Goal: Transaction & Acquisition: Purchase product/service

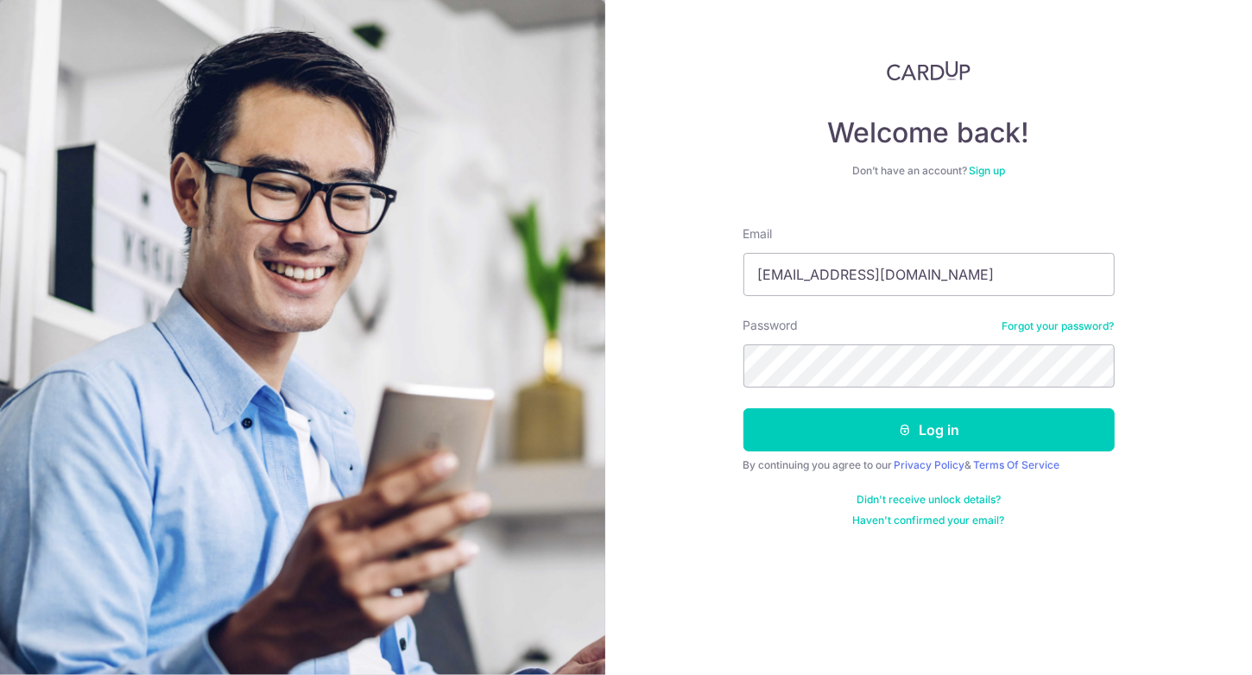
click at [743, 408] on button "Log in" at bounding box center [928, 429] width 371 height 43
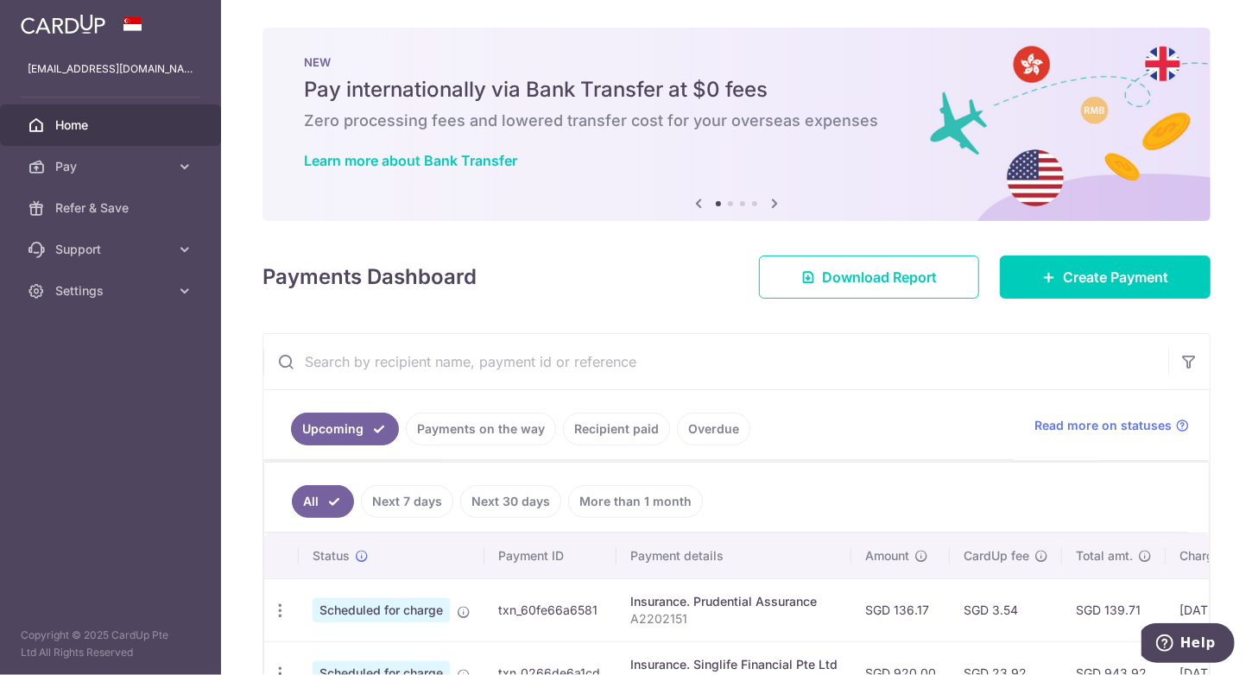
click at [770, 199] on icon at bounding box center [774, 204] width 21 height 22
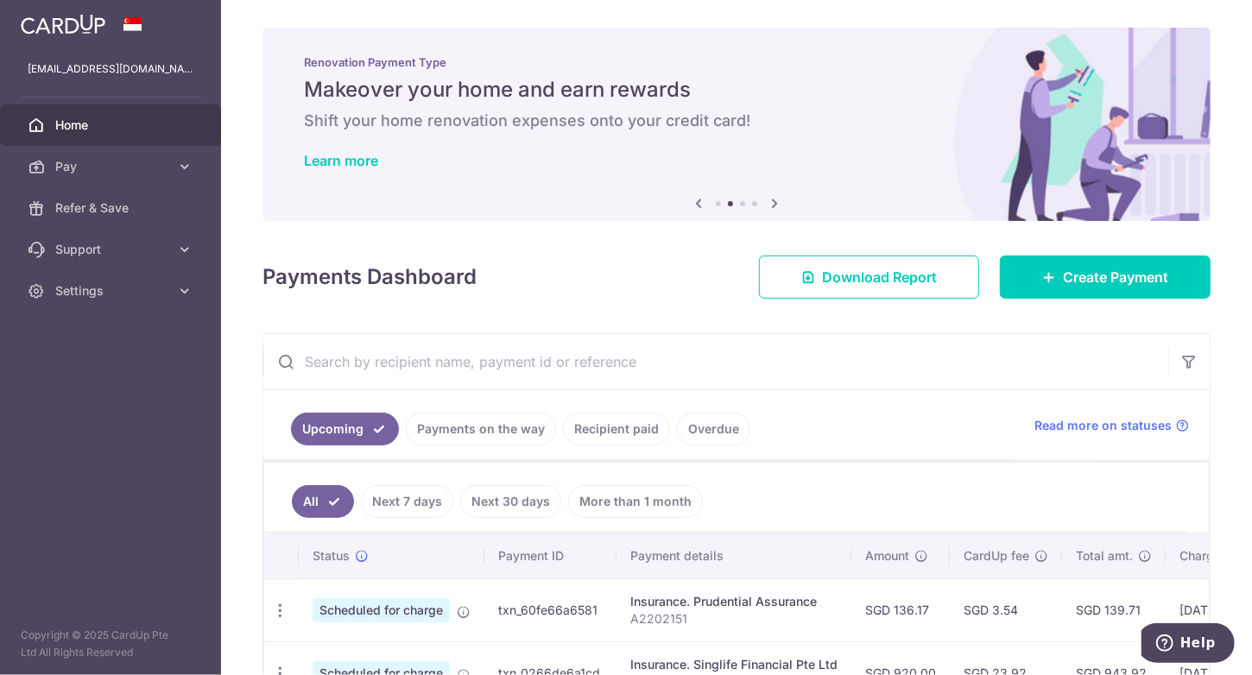
click at [770, 199] on icon at bounding box center [774, 204] width 21 height 22
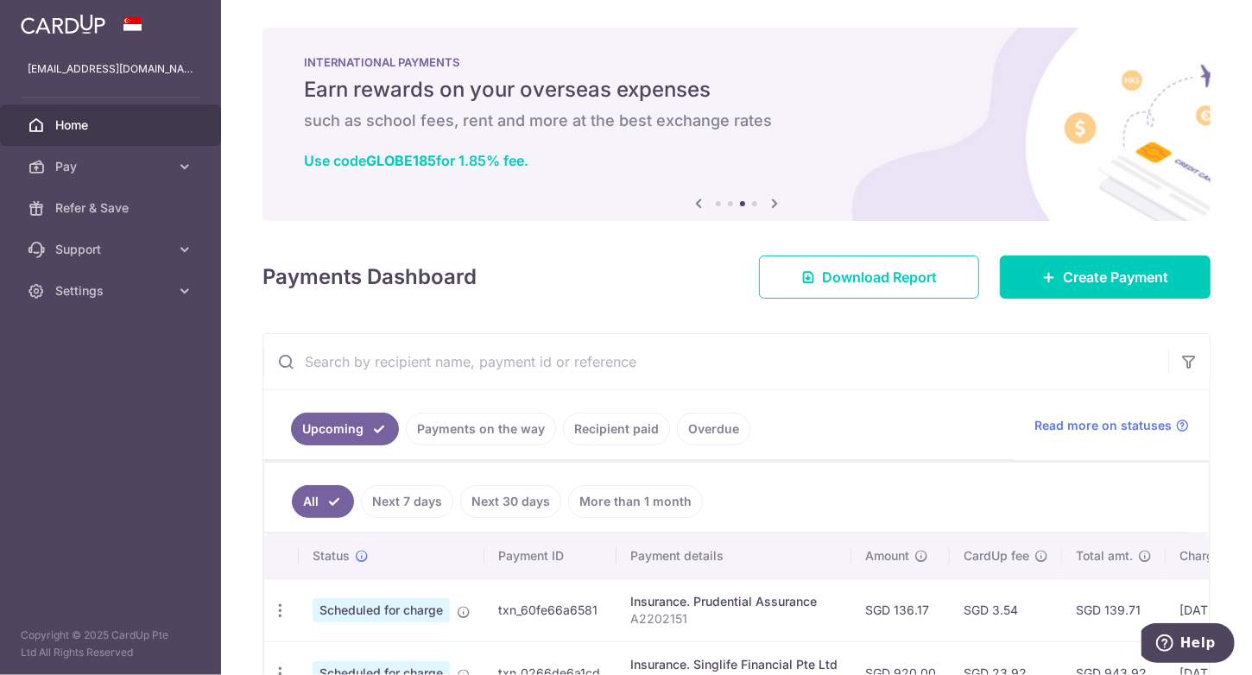
click at [770, 199] on icon at bounding box center [774, 204] width 21 height 22
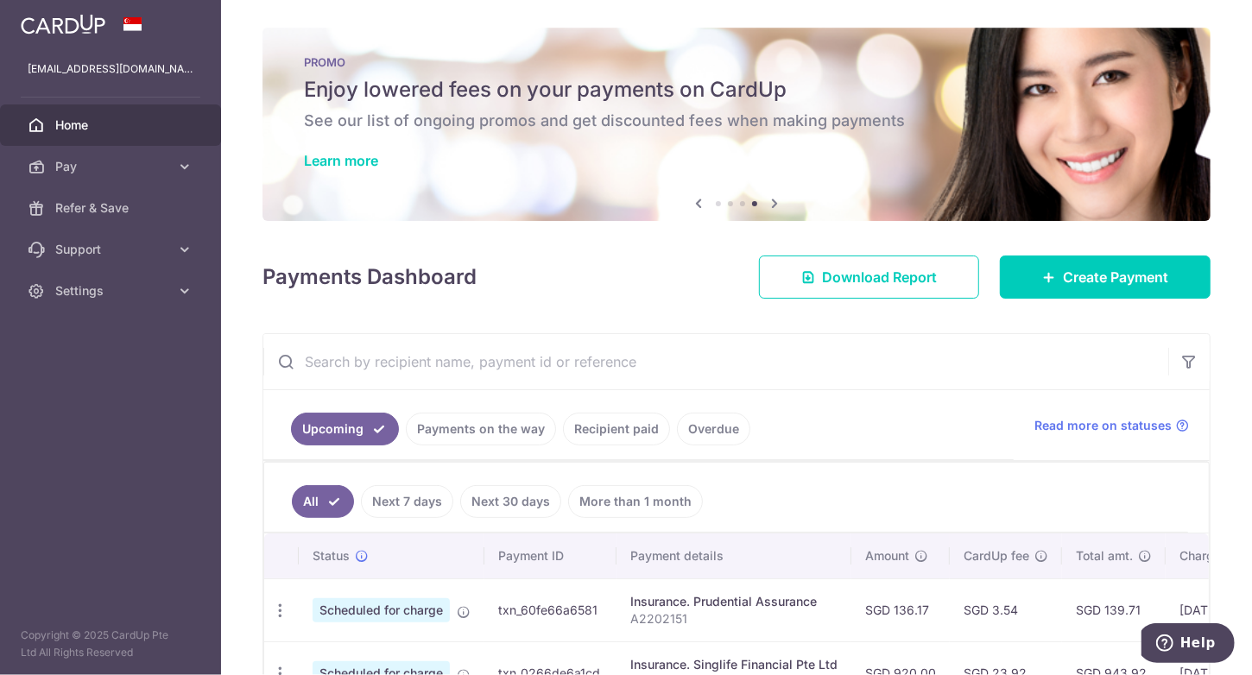
click at [770, 199] on icon at bounding box center [774, 204] width 21 height 22
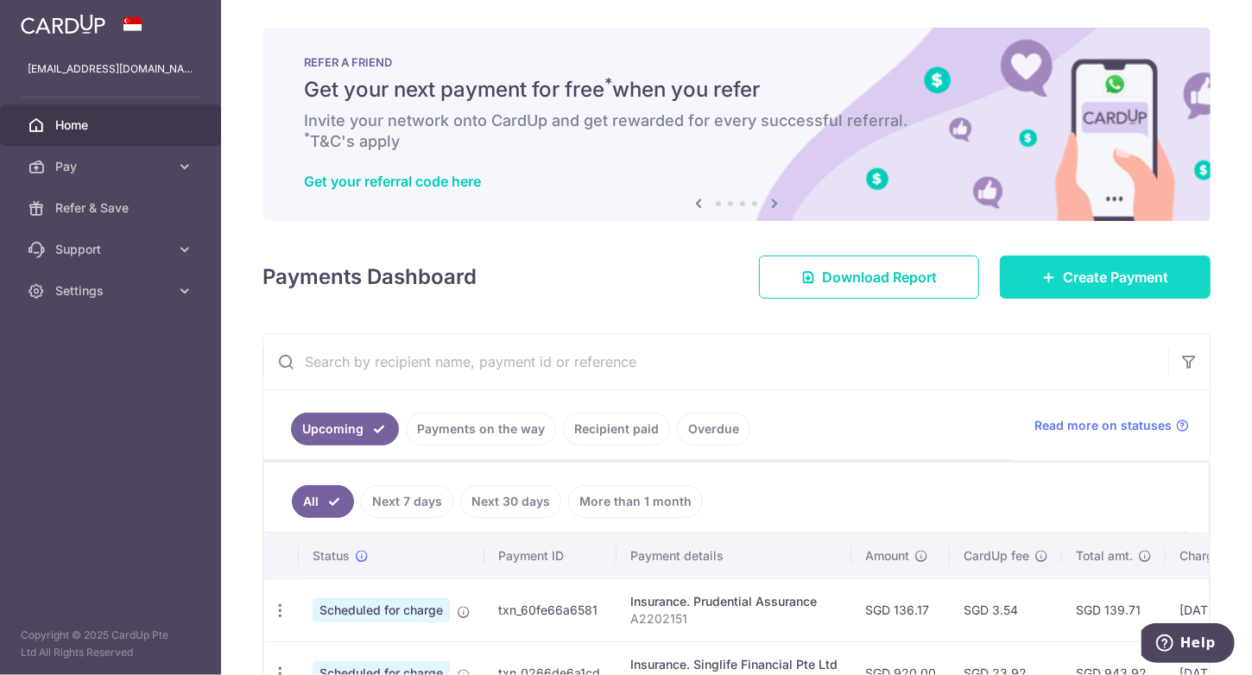
click at [1144, 288] on link "Create Payment" at bounding box center [1105, 277] width 211 height 43
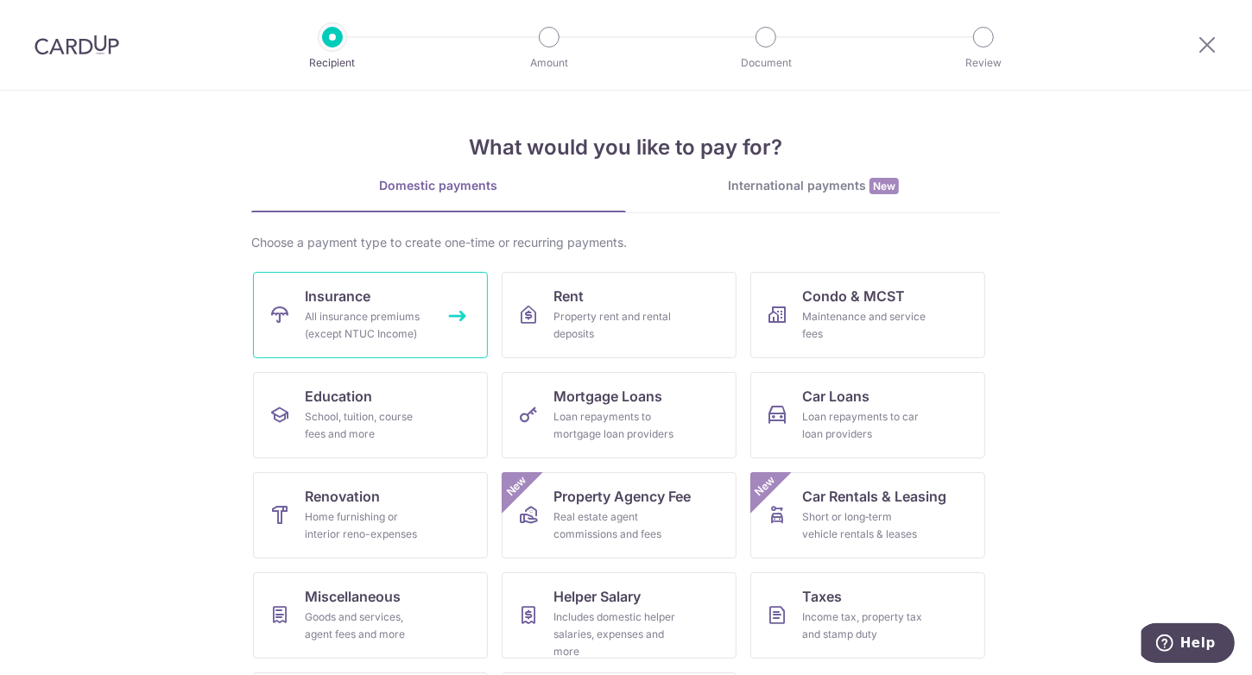
click at [354, 306] on link "Insurance All insurance premiums (except NTUC Income)" at bounding box center [370, 315] width 235 height 86
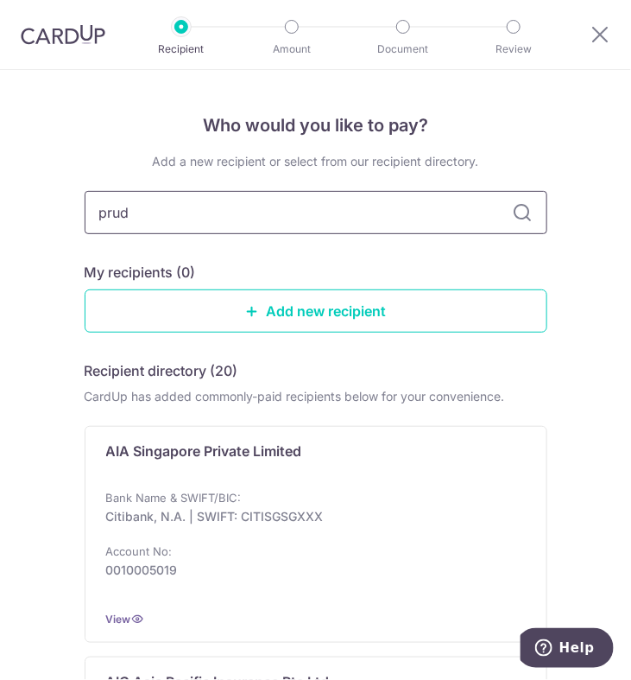
type input "prude"
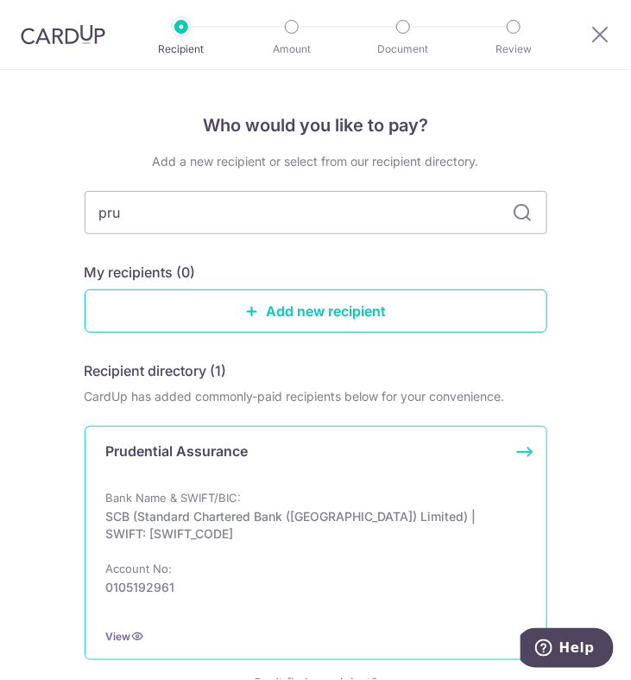
click at [230, 522] on p "SCB (Standard Chartered Bank ([GEOGRAPHIC_DATA]) Limited) | SWIFT: [SWIFT_CODE]" at bounding box center [310, 525] width 409 height 35
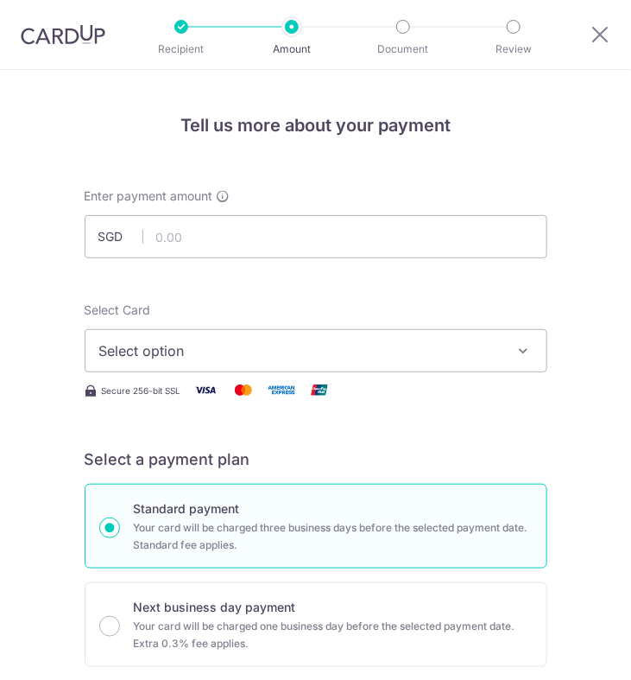
click at [376, 355] on span "Select option" at bounding box center [303, 350] width 409 height 21
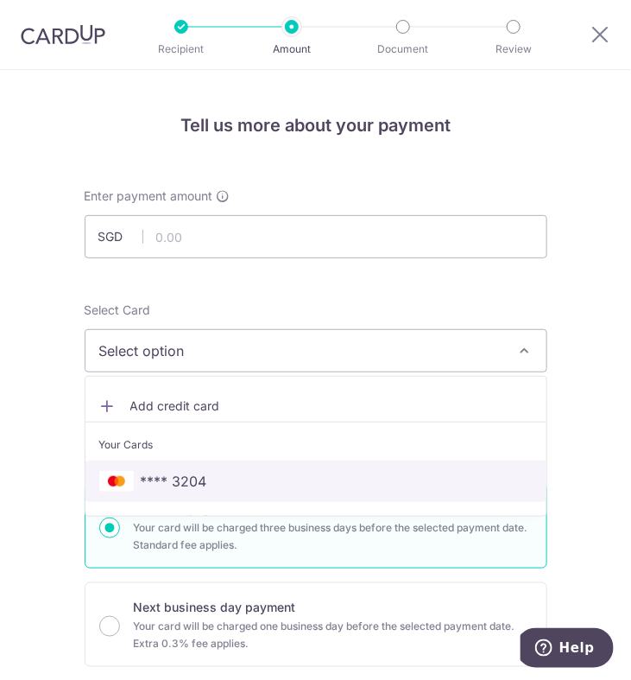
click at [214, 480] on span "**** 3204" at bounding box center [315, 481] width 433 height 21
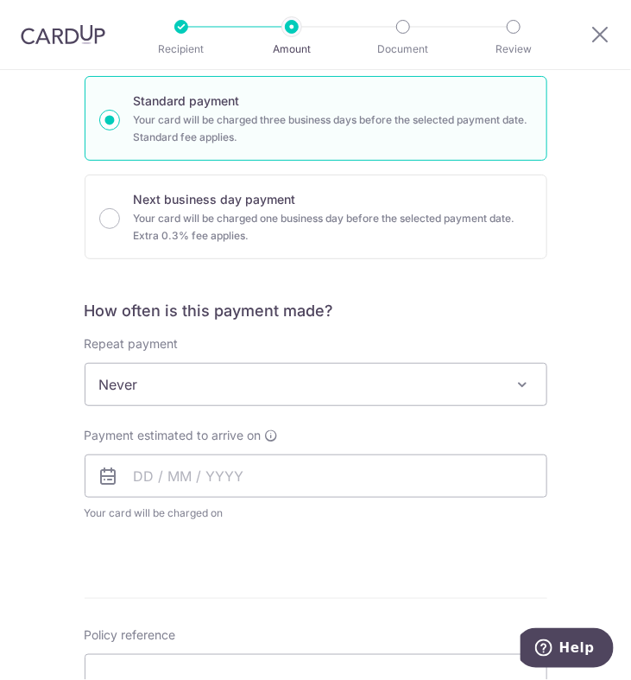
scroll to position [432, 0]
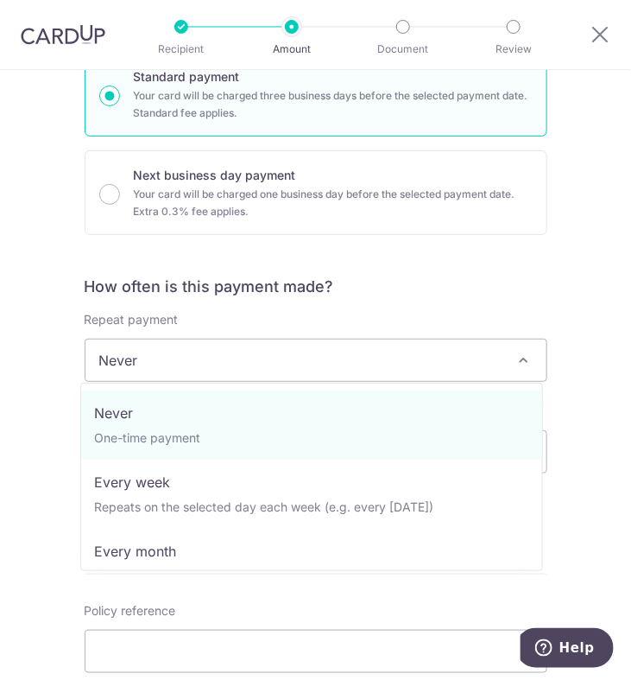
click at [413, 367] on span "Never" at bounding box center [315, 359] width 461 height 41
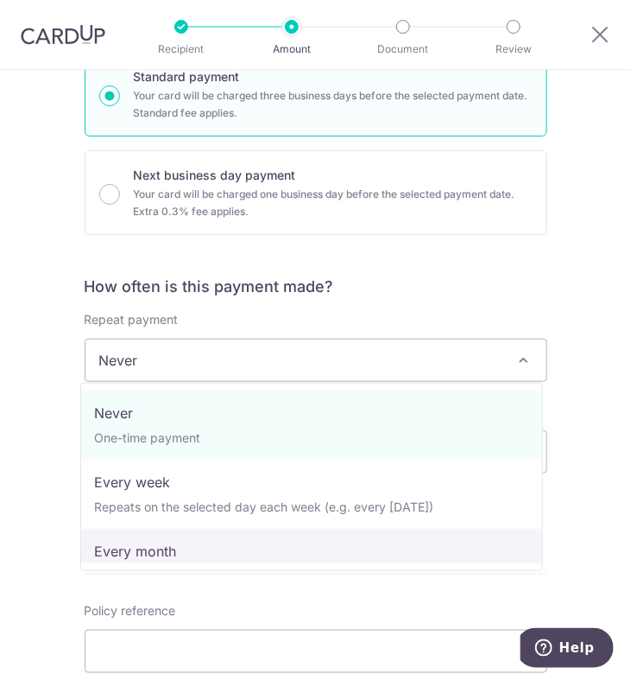
select select "3"
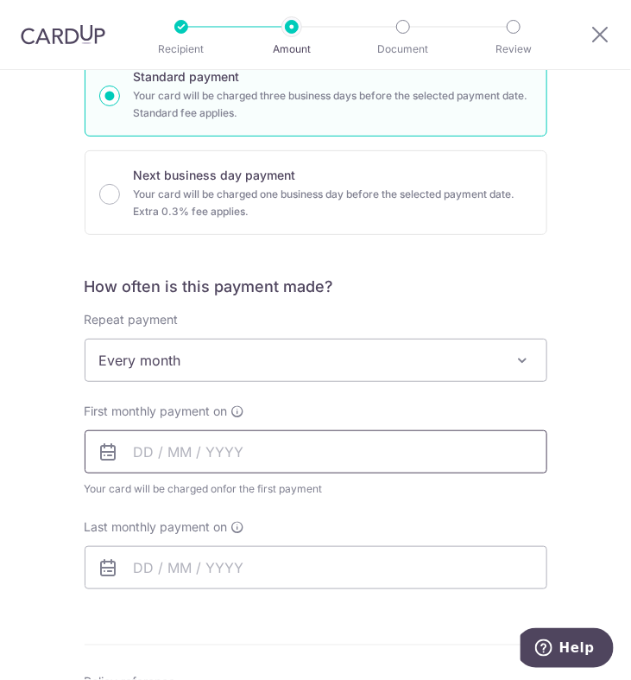
click at [349, 430] on input "text" at bounding box center [316, 451] width 463 height 43
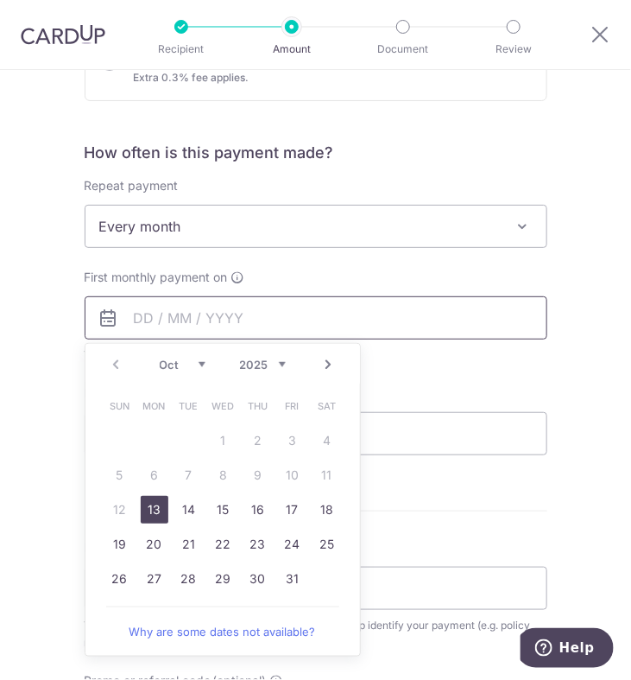
scroll to position [604, 0]
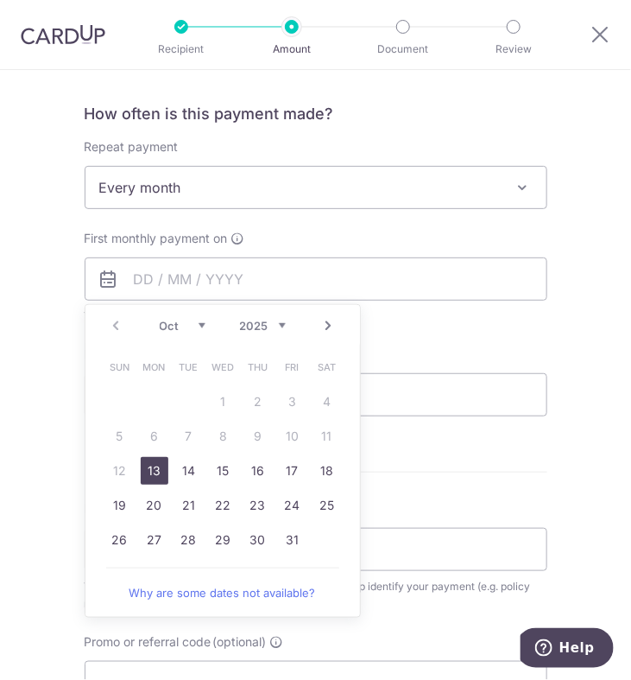
click at [157, 467] on link "13" at bounding box center [155, 471] width 28 height 28
type input "[DATE]"
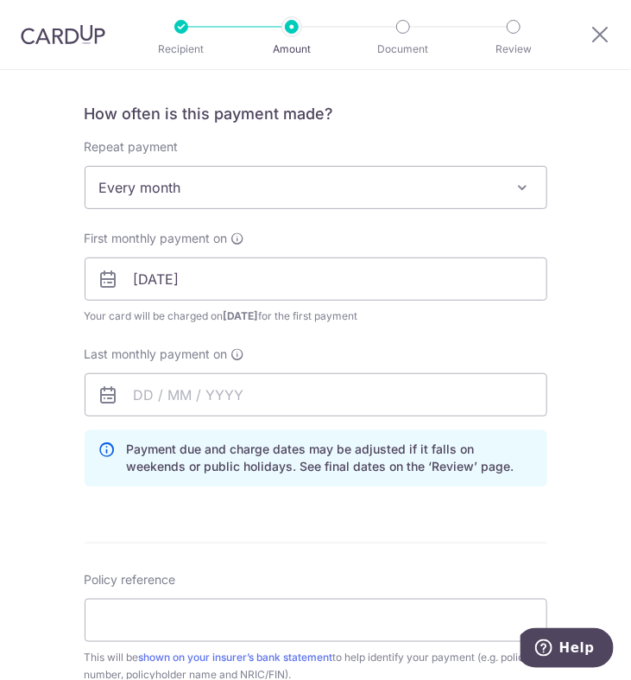
scroll to position [691, 0]
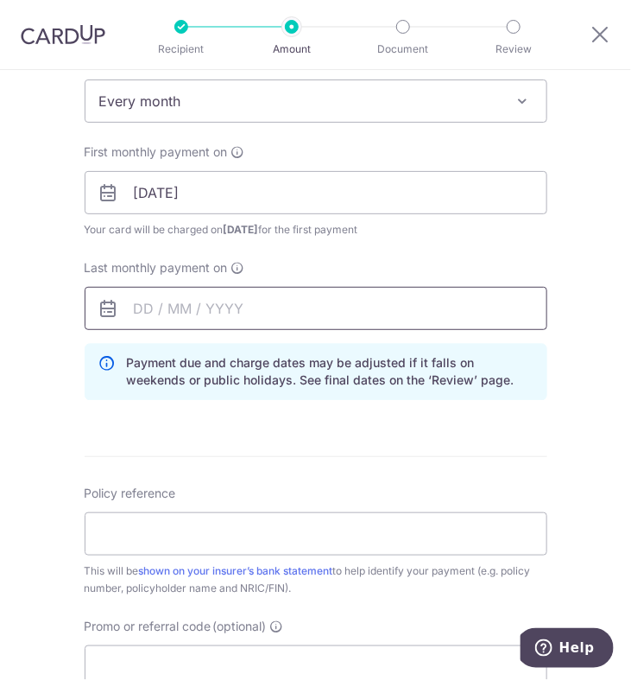
click at [164, 311] on input "text" at bounding box center [316, 308] width 463 height 43
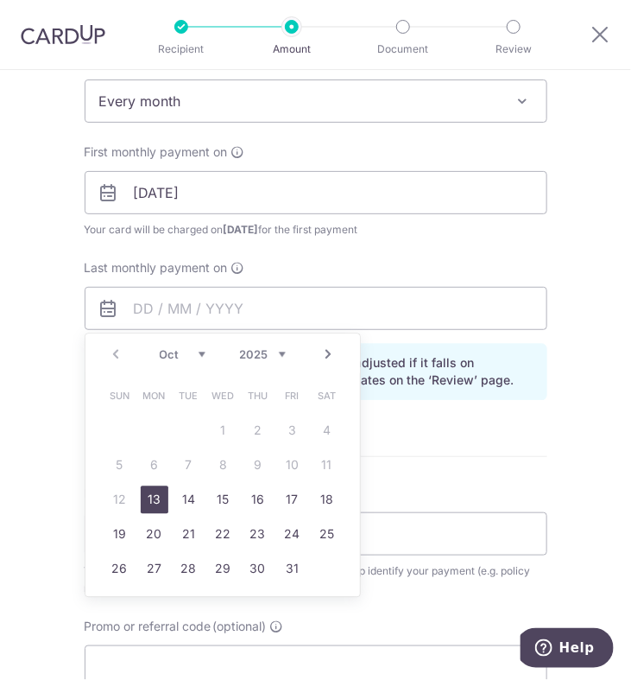
click at [197, 351] on select "Oct Nov Dec" at bounding box center [183, 355] width 46 height 14
click at [262, 360] on div "Prev Next Oct Nov Dec 2025 2026 2027 2028 2029 2030 2031 2032 2033 2034 2035" at bounding box center [222, 354] width 275 height 41
click at [269, 356] on select "2025 2026 2027 2028 2029 2030 2031 2032 2033 2034 2035" at bounding box center [263, 355] width 46 height 14
click at [146, 492] on link "12" at bounding box center [155, 500] width 28 height 28
type input "12/10/2026"
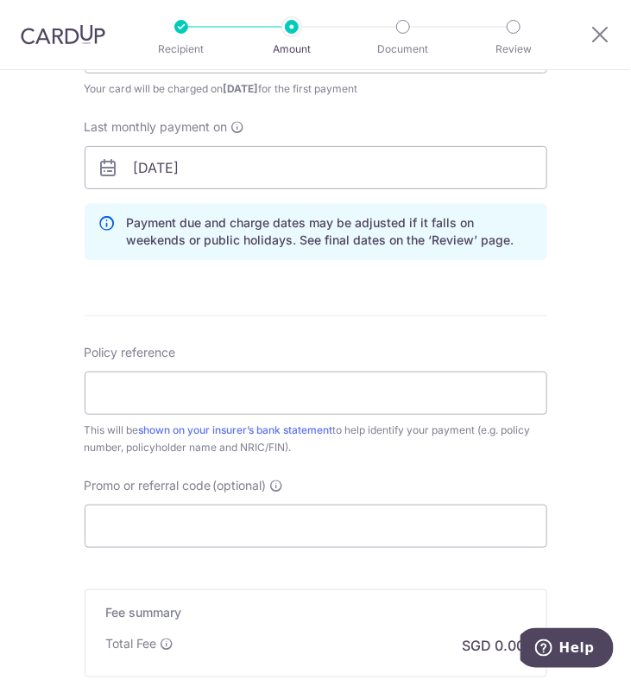
scroll to position [863, 0]
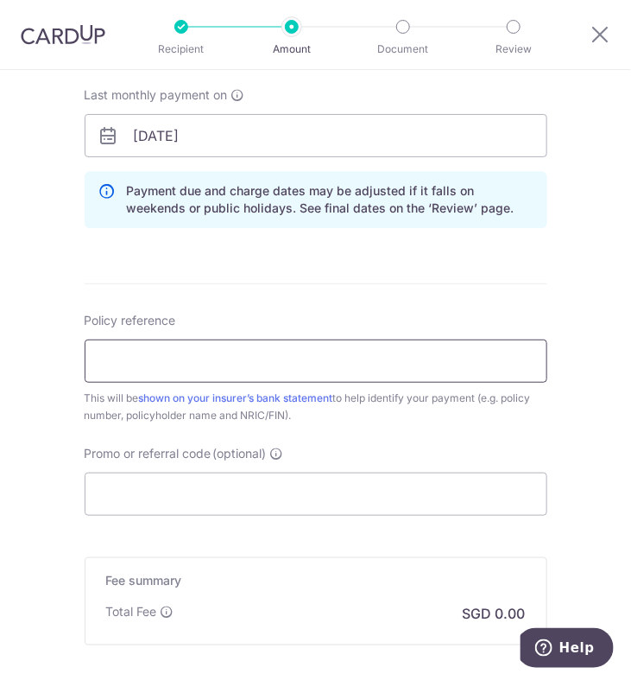
click at [125, 375] on input "Policy reference" at bounding box center [316, 360] width 463 height 43
paste input "A1745499"
type input "A1745499"
click at [287, 319] on div "Policy reference A1745499 8/35 This will be shown on your insurer’s bank statem…" at bounding box center [316, 368] width 463 height 112
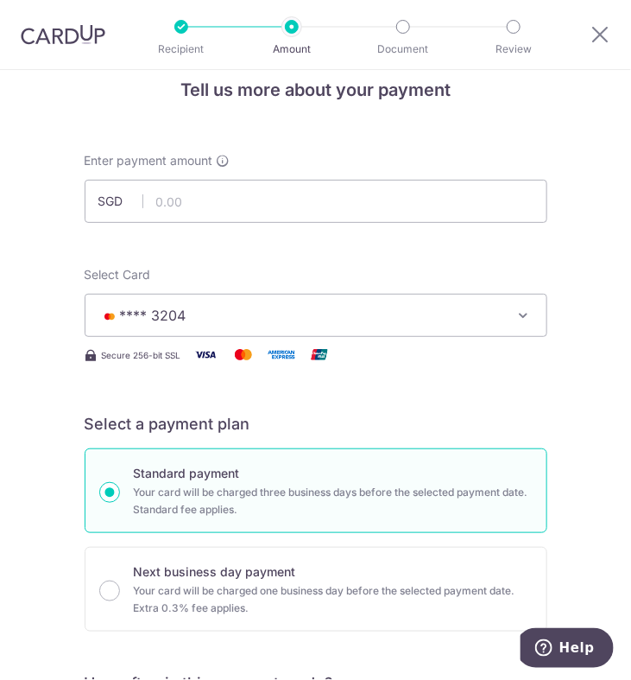
scroll to position [0, 0]
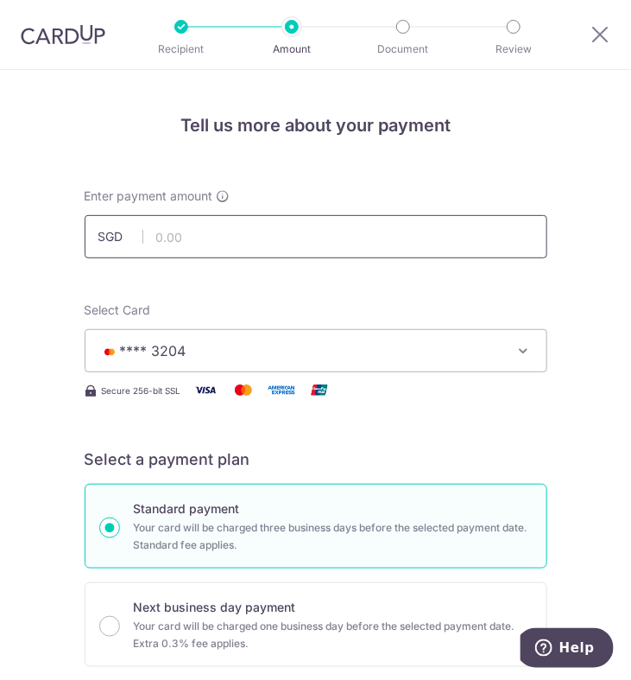
click at [281, 243] on input "text" at bounding box center [316, 236] width 463 height 43
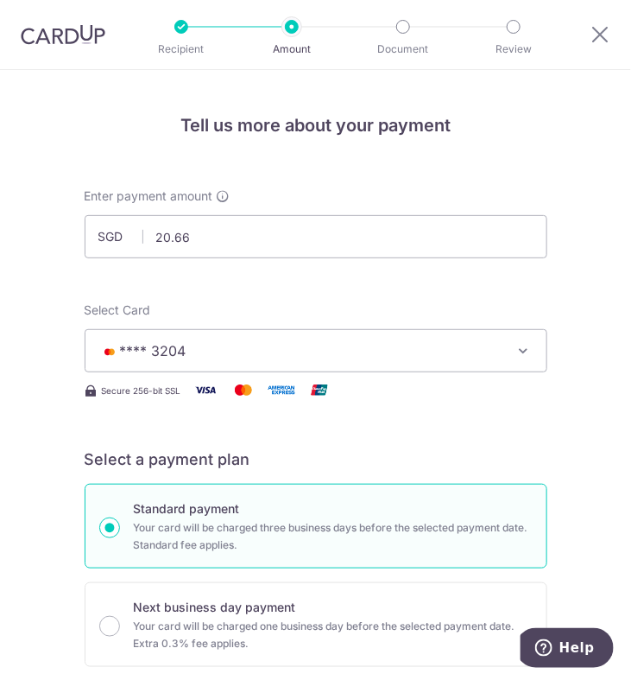
drag, startPoint x: 359, startPoint y: 310, endPoint x: 360, endPoint y: 301, distance: 8.7
click at [359, 310] on div "Select Card **** 3204 Add credit card Your Cards **** 3204" at bounding box center [316, 336] width 463 height 71
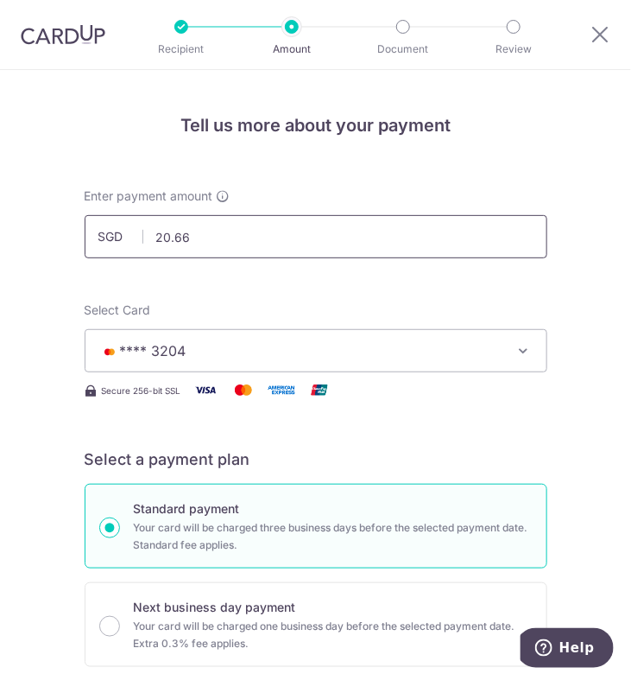
drag, startPoint x: 194, startPoint y: 235, endPoint x: 150, endPoint y: 225, distance: 45.1
click at [150, 225] on input "20.66" at bounding box center [316, 236] width 463 height 43
type input "513.19"
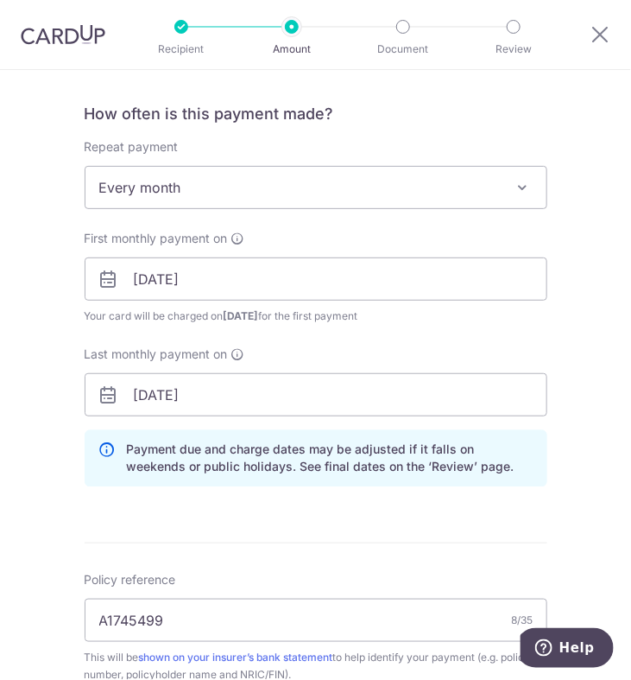
scroll to position [1150, 0]
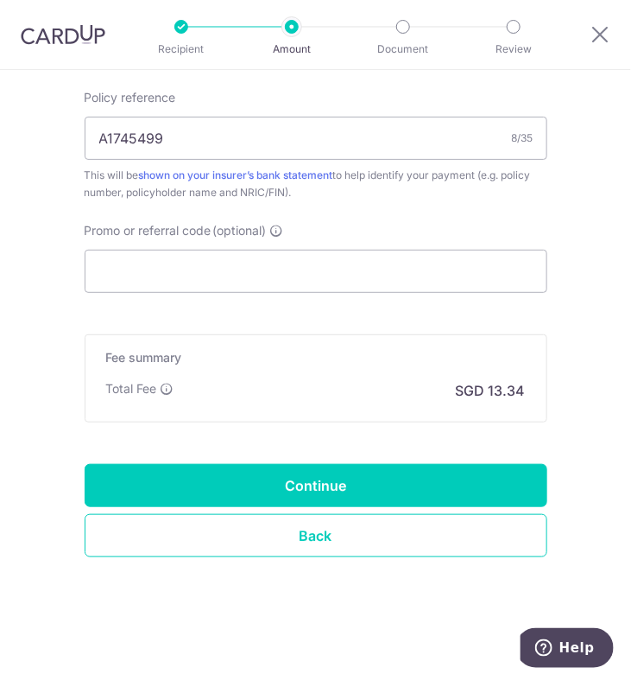
scroll to position [1079, 0]
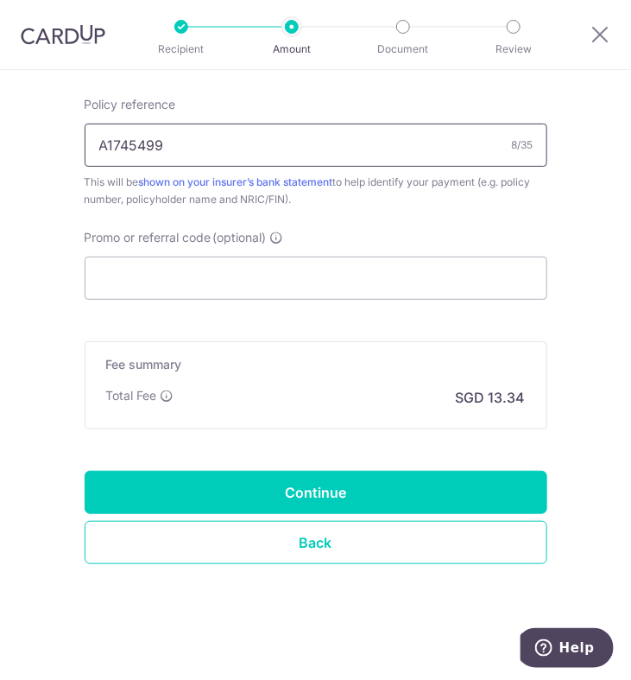
drag, startPoint x: 187, startPoint y: 149, endPoint x: 59, endPoint y: 108, distance: 134.3
paste input "2677548"
type input "A2677548"
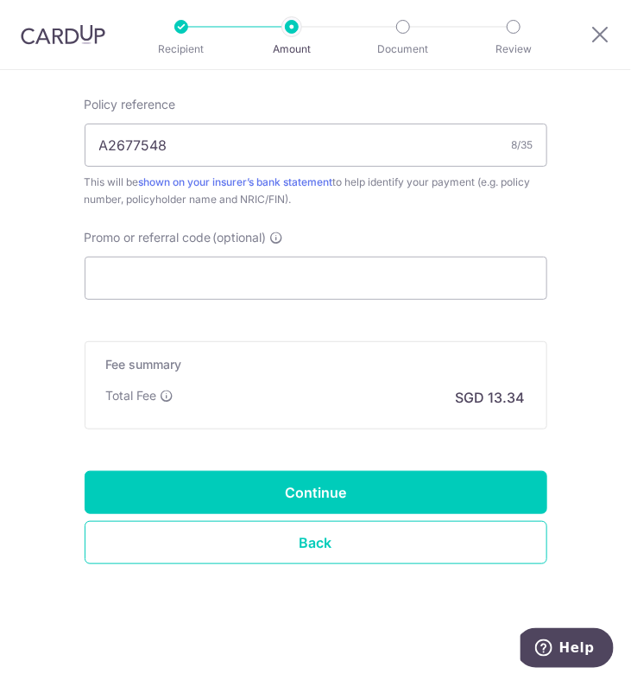
click at [256, 418] on div "Fee summary Base fee Extend fee Next-day fee Total Fee SGD 13.34" at bounding box center [316, 385] width 463 height 88
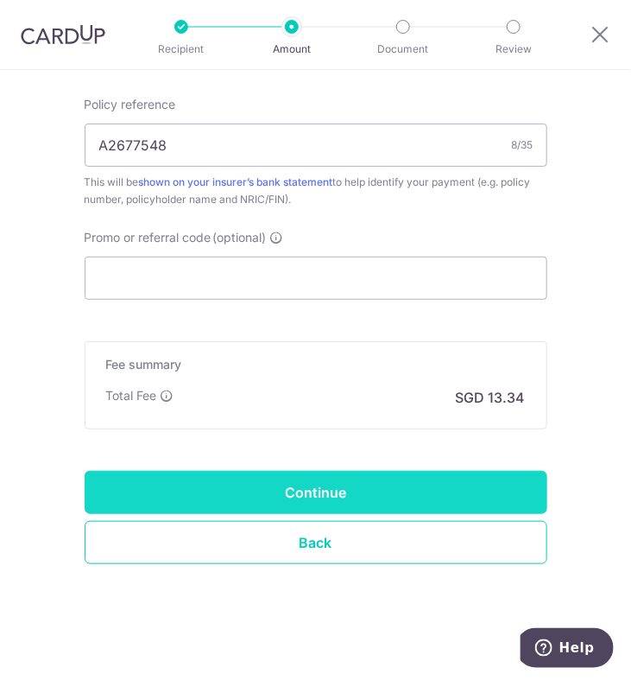
click at [253, 483] on input "Continue" at bounding box center [316, 492] width 463 height 43
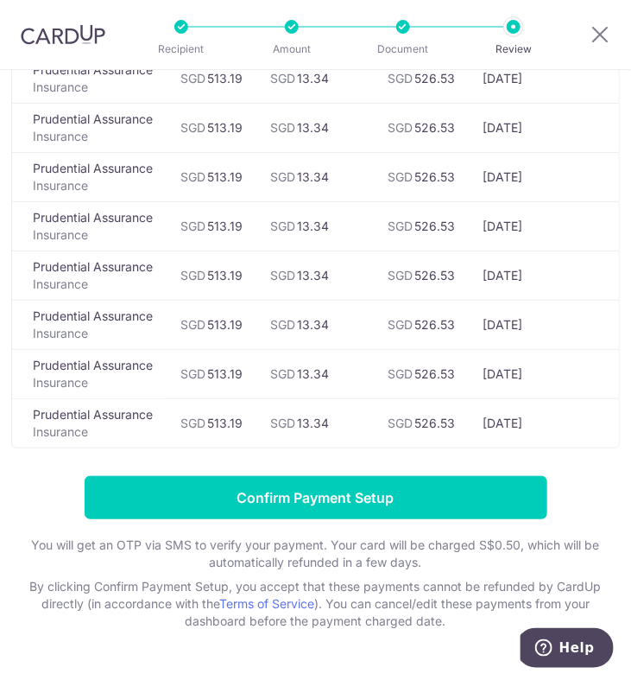
scroll to position [432, 0]
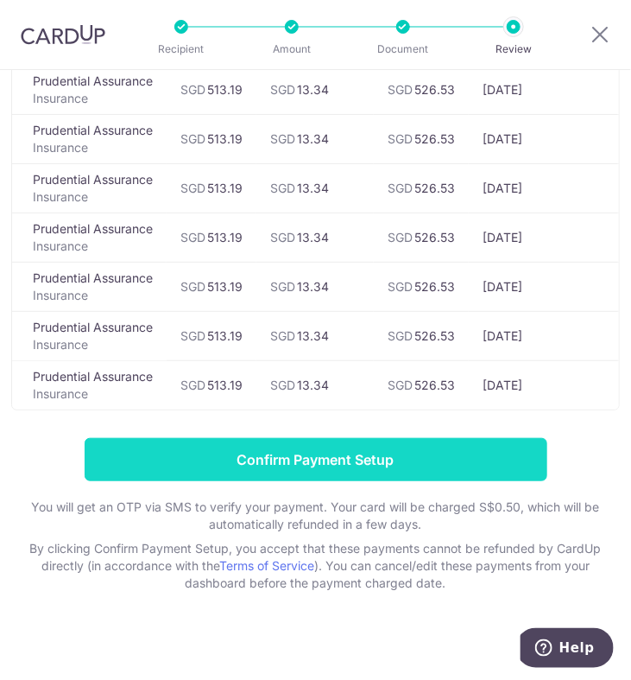
click at [231, 459] on input "Confirm Payment Setup" at bounding box center [316, 459] width 463 height 43
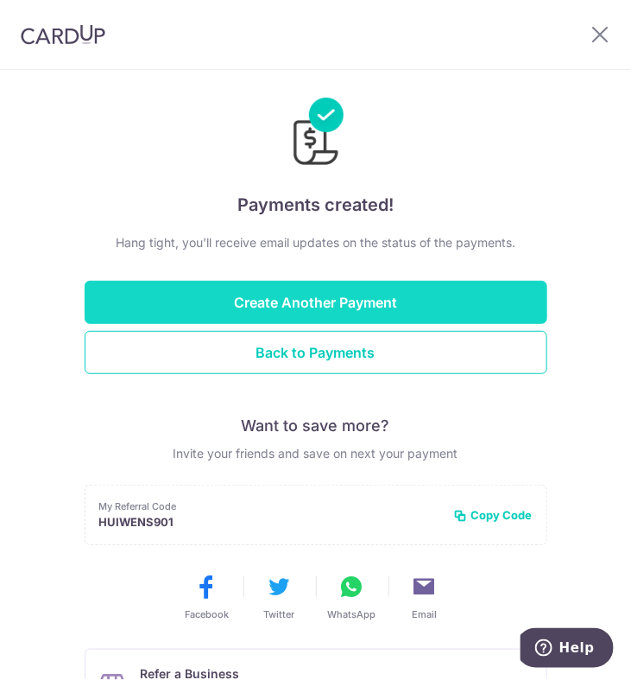
click at [487, 306] on button "Create Another Payment" at bounding box center [316, 302] width 463 height 43
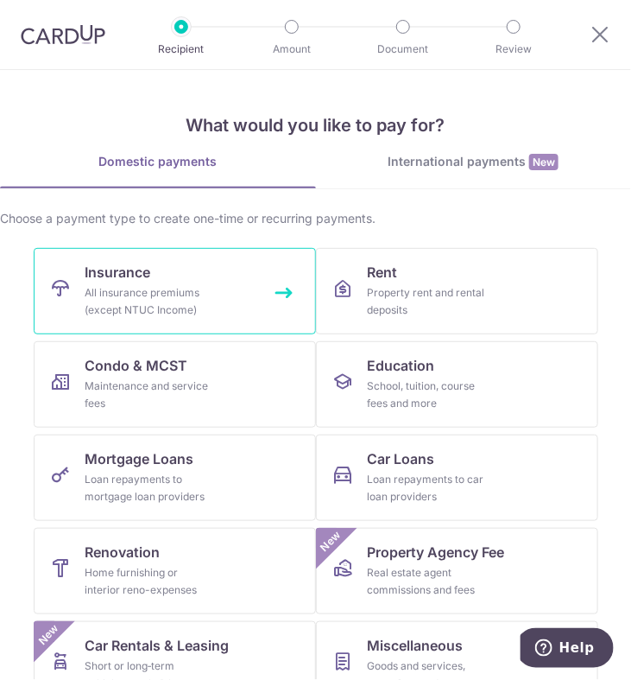
click at [198, 262] on link "Insurance All insurance premiums (except NTUC Income)" at bounding box center [175, 291] width 282 height 86
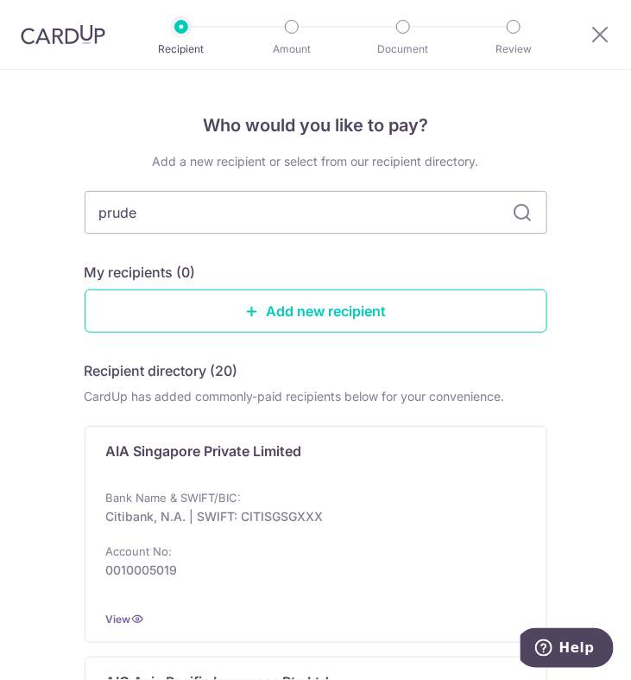
type input "[PERSON_NAME]"
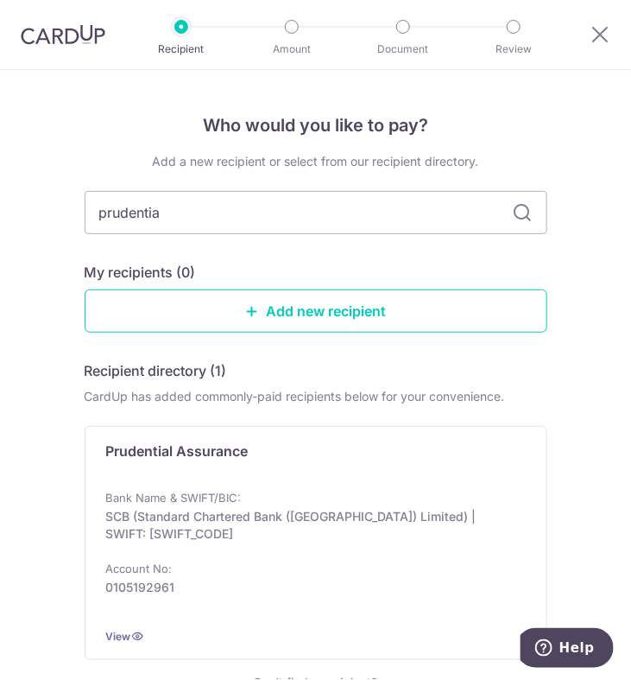
type input "prudential"
click at [218, 215] on input "prudential" at bounding box center [316, 212] width 463 height 43
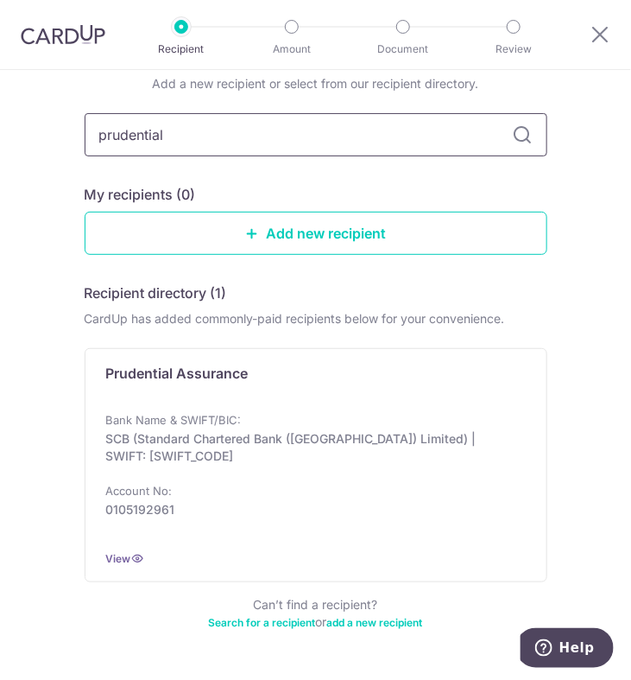
scroll to position [128, 0]
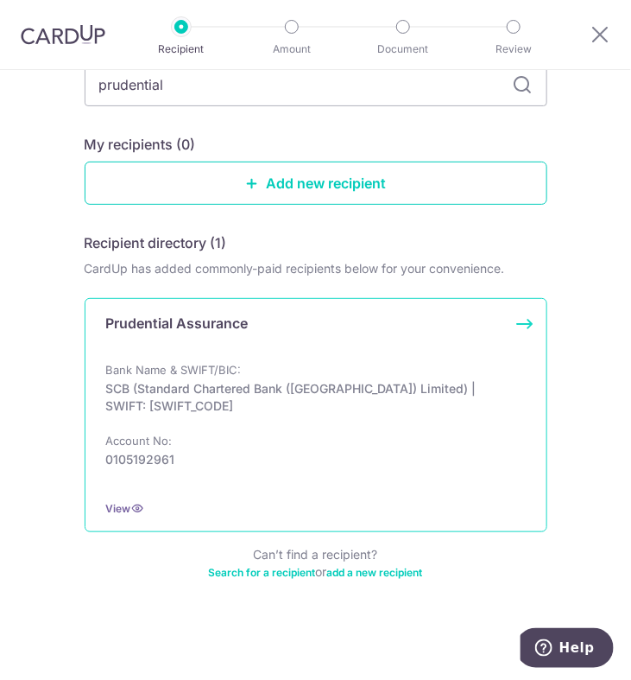
click at [241, 397] on p "SCB (Standard Chartered Bank (Singapore) Limited) | SWIFT: SCBLSG22XXX" at bounding box center [310, 397] width 409 height 35
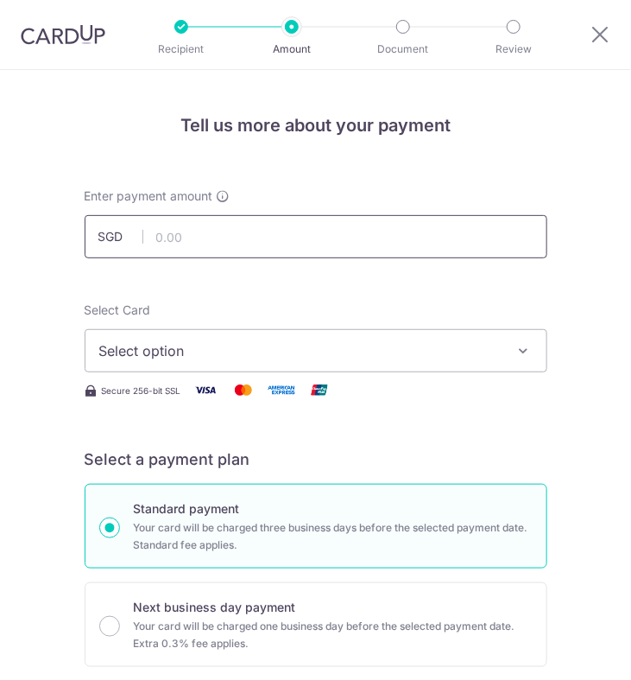
drag, startPoint x: 0, startPoint y: 0, endPoint x: 299, endPoint y: 237, distance: 381.1
click at [299, 237] on input "text" at bounding box center [316, 236] width 463 height 43
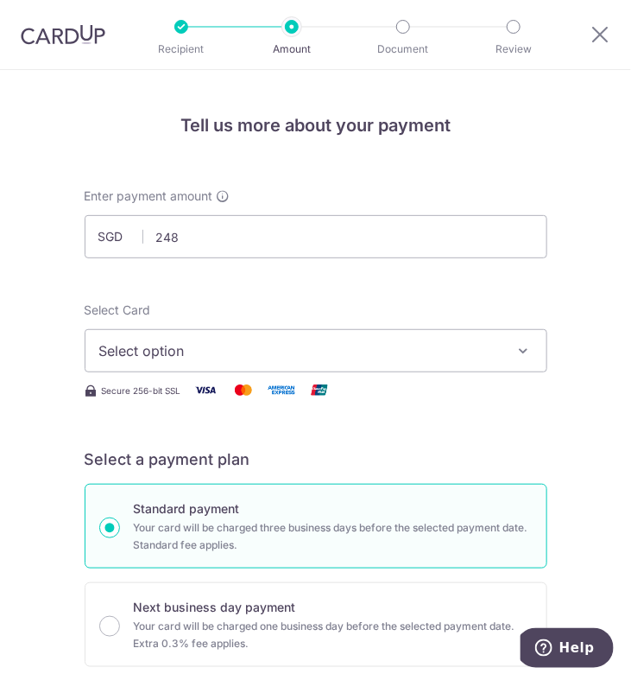
type input "248.00"
click at [401, 346] on span "Select option" at bounding box center [303, 350] width 409 height 21
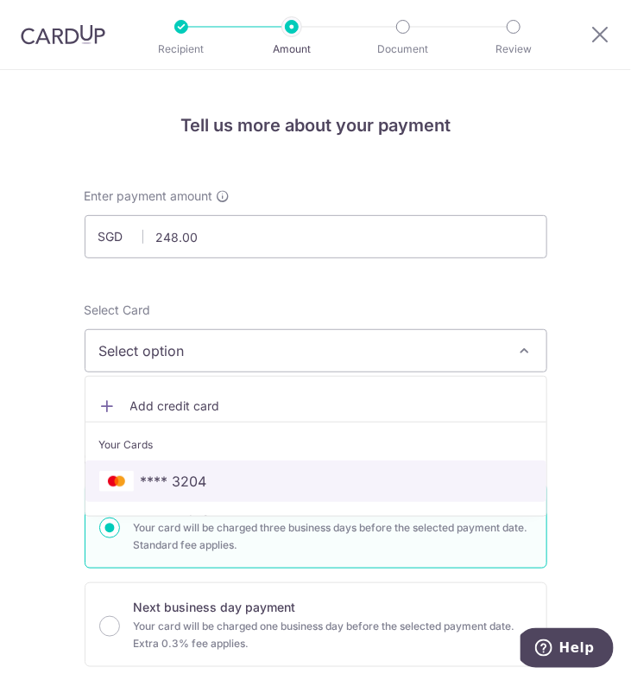
click at [237, 479] on span "**** 3204" at bounding box center [315, 481] width 433 height 21
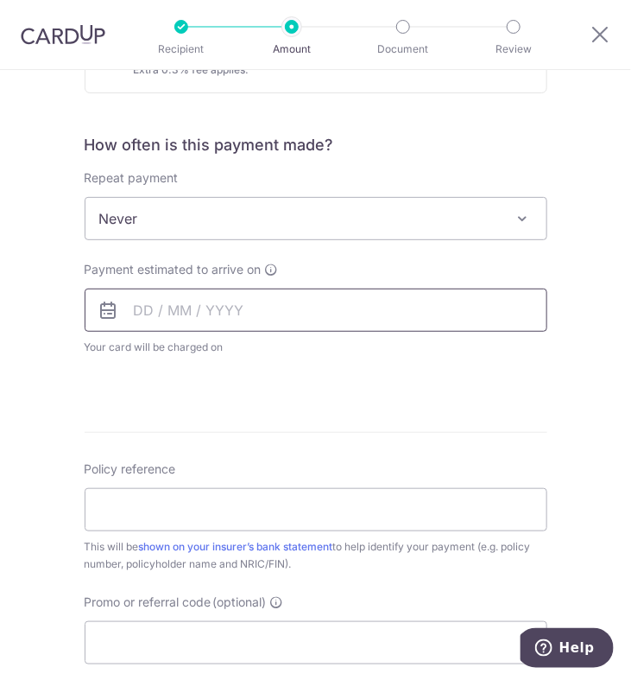
scroll to position [604, 0]
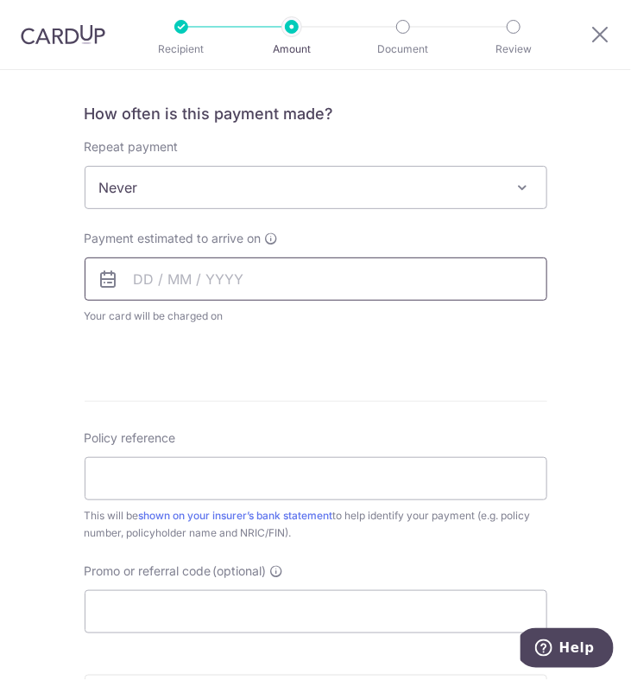
click at [218, 296] on input "text" at bounding box center [316, 278] width 463 height 43
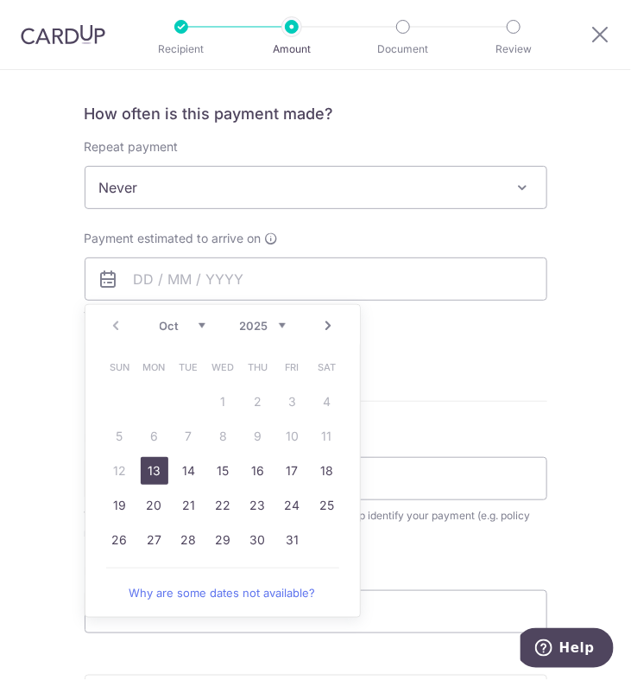
click at [153, 467] on link "13" at bounding box center [155, 471] width 28 height 28
type input "[DATE]"
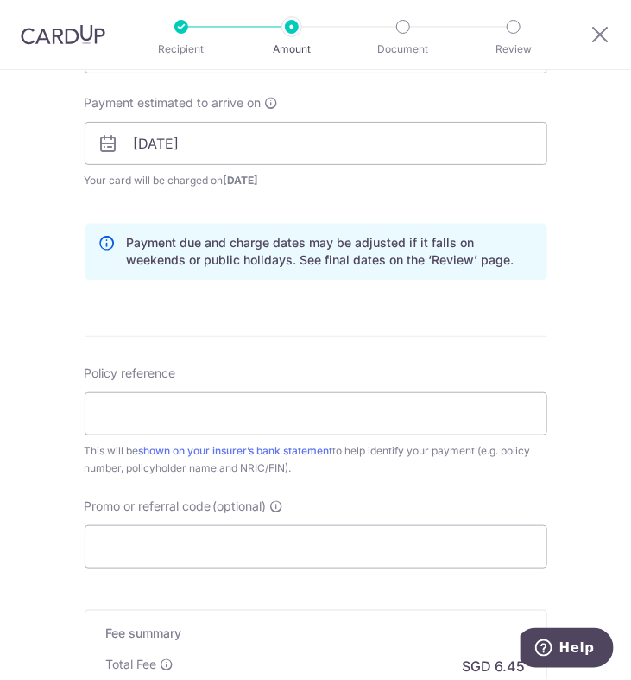
scroll to position [777, 0]
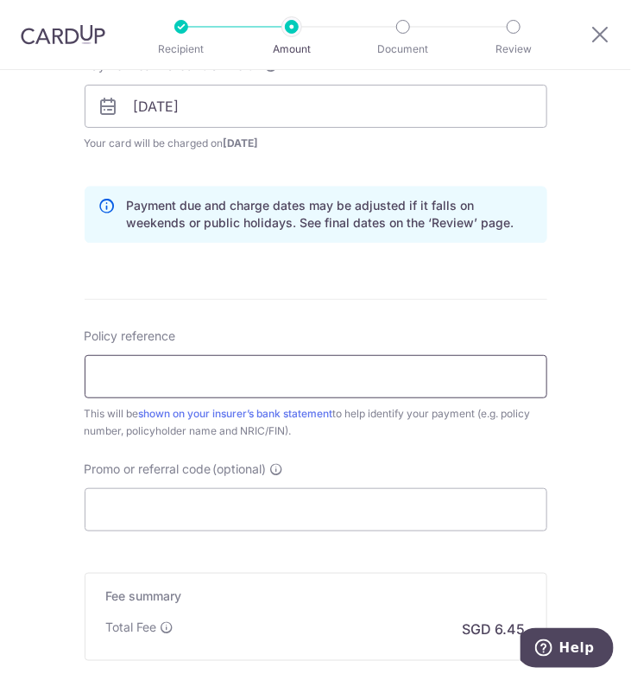
click at [374, 371] on input "Policy reference" at bounding box center [316, 376] width 463 height 43
click at [402, 318] on form "Enter payment amount SGD 248.00 248.00 Select Card **** 3204 Add credit card Yo…" at bounding box center [316, 123] width 463 height 1426
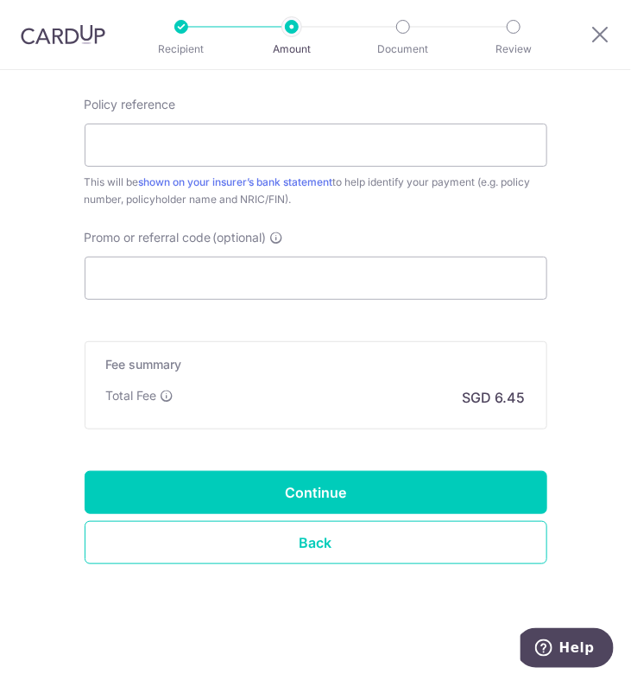
scroll to position [922, 0]
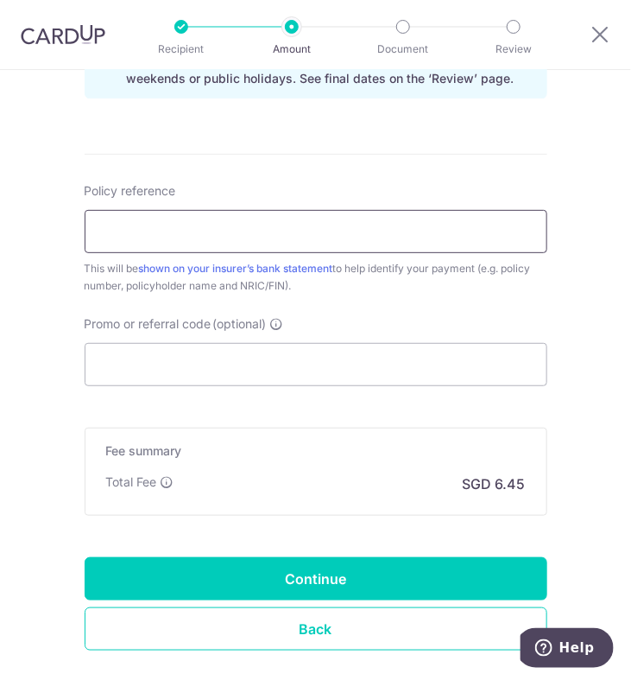
click at [209, 241] on input "Policy reference" at bounding box center [316, 231] width 463 height 43
paste input "A2677548"
type input "A2677548"
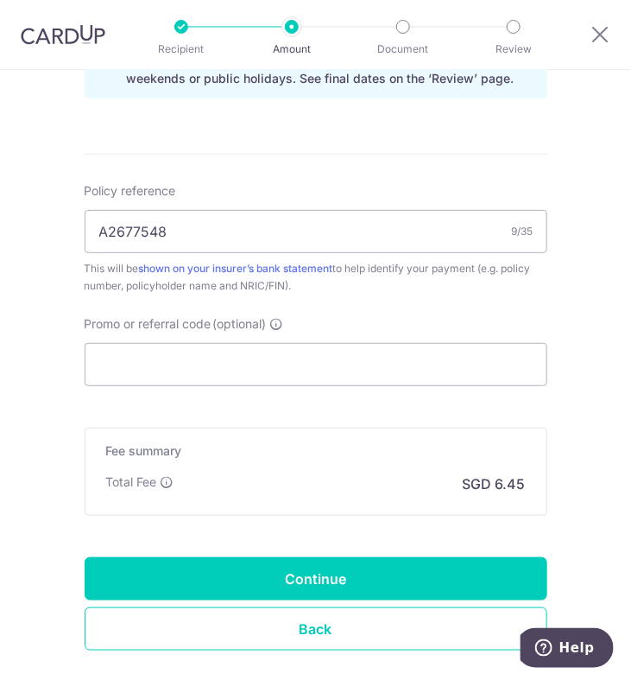
click at [404, 326] on div "Promo or referral code (optional) The discounted fee will be shown on the revie…" at bounding box center [316, 350] width 463 height 71
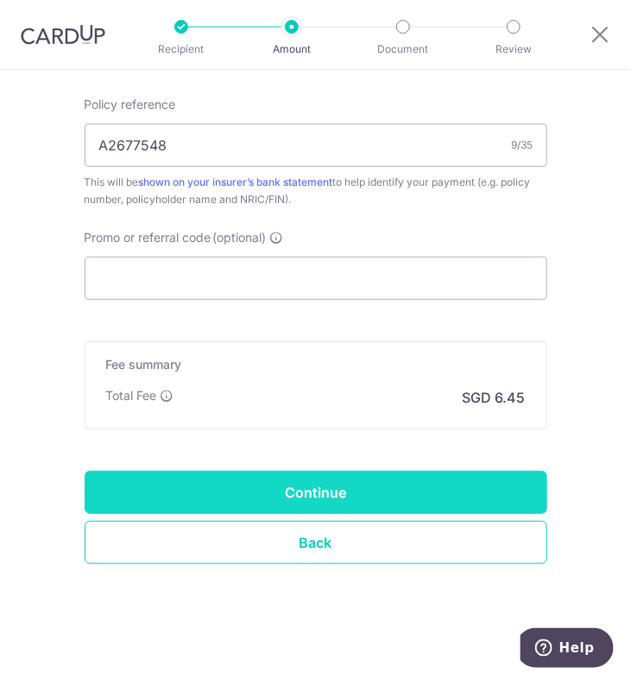
click at [360, 488] on input "Continue" at bounding box center [316, 492] width 463 height 43
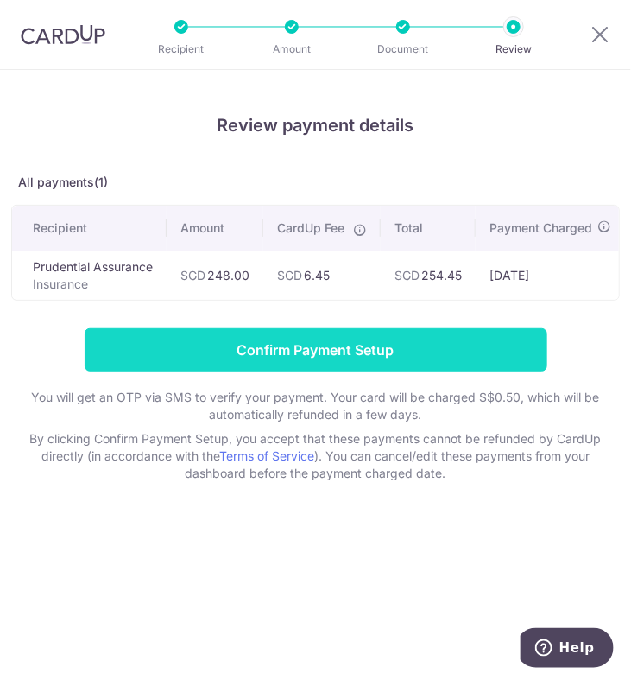
click at [364, 339] on input "Confirm Payment Setup" at bounding box center [316, 349] width 463 height 43
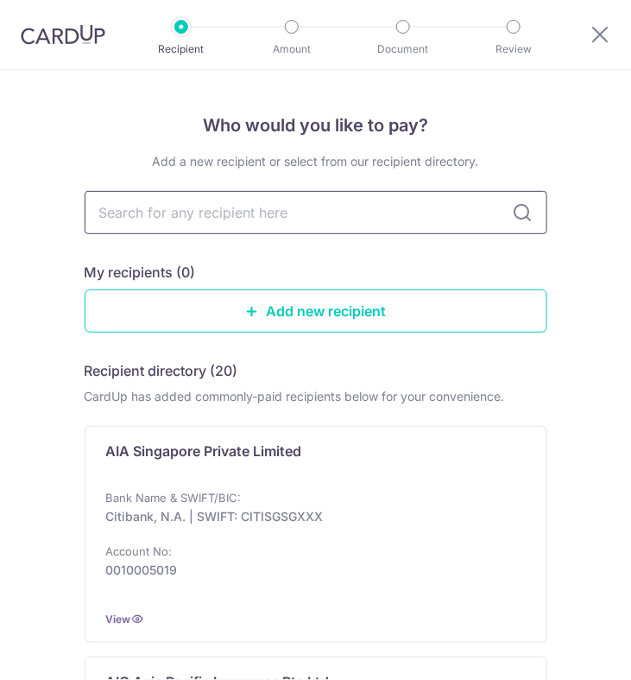
click at [218, 206] on input "text" at bounding box center [316, 212] width 463 height 43
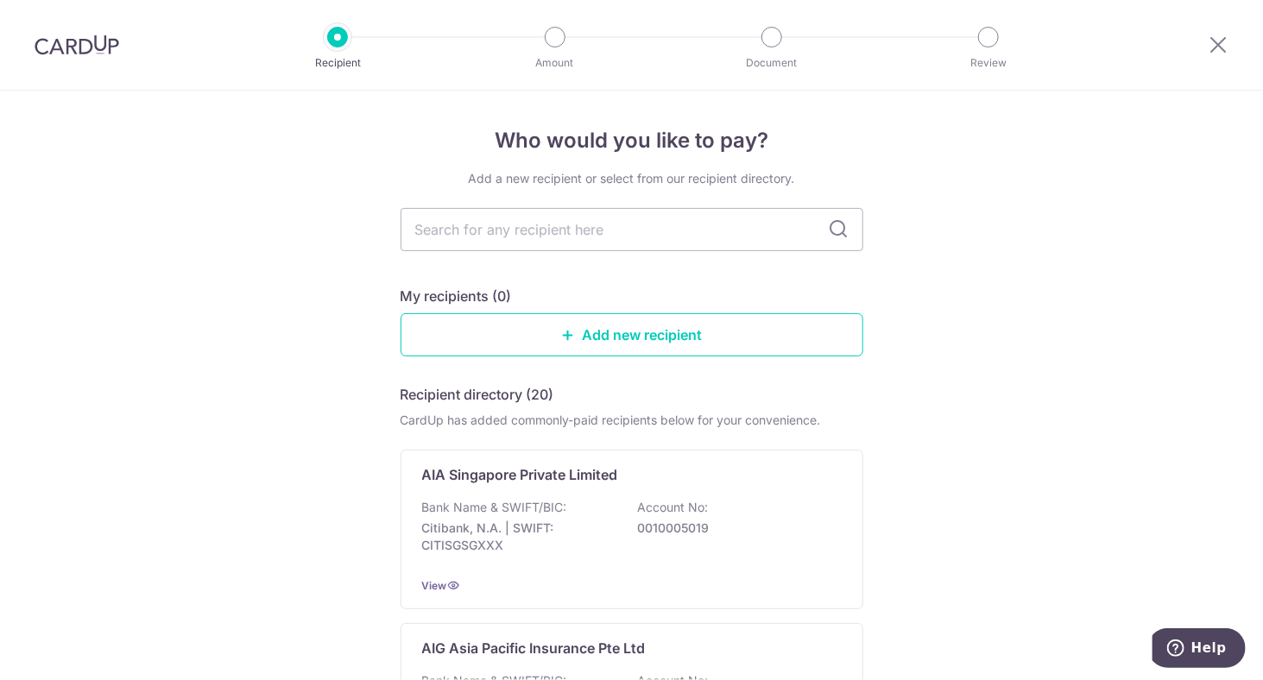
click at [90, 48] on img at bounding box center [77, 45] width 85 height 21
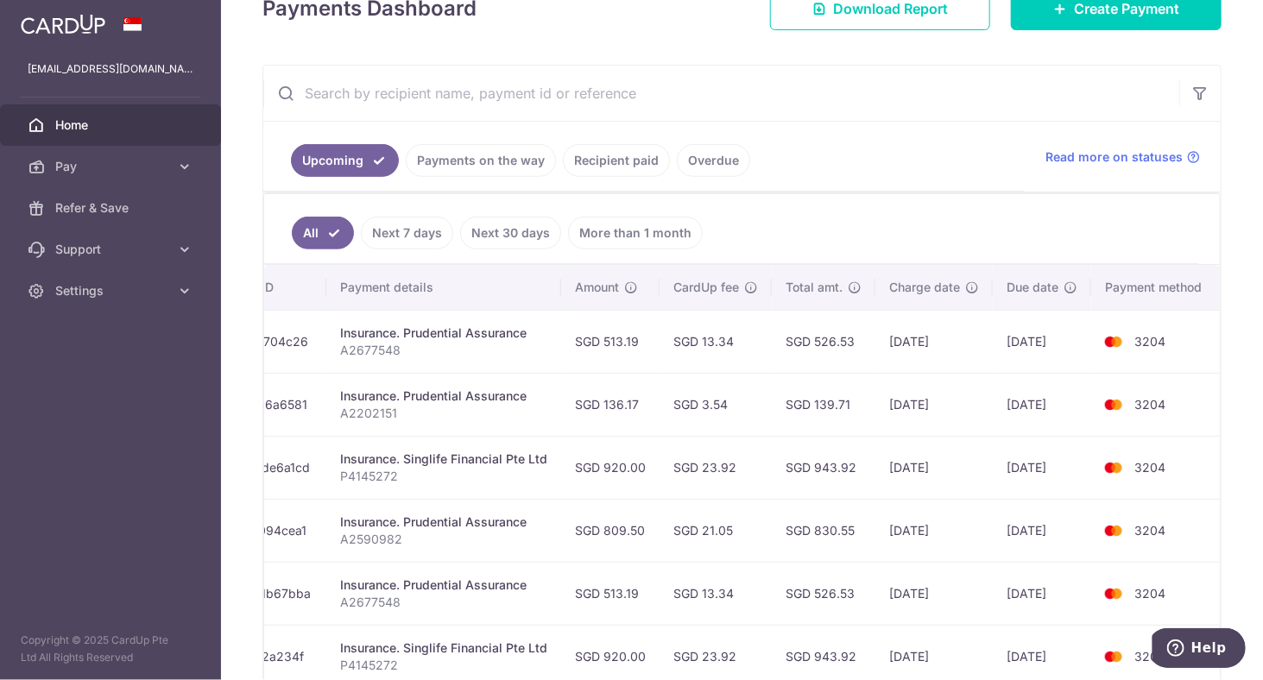
scroll to position [228, 0]
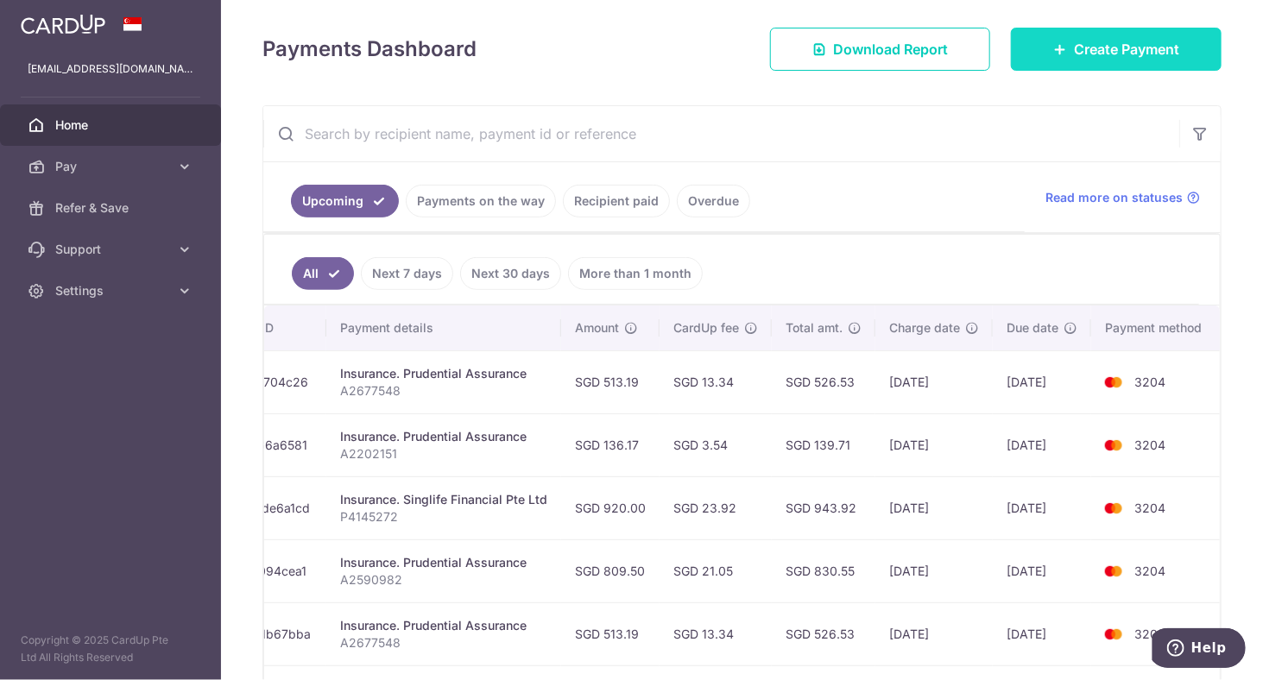
click at [630, 60] on link "Create Payment" at bounding box center [1116, 49] width 211 height 43
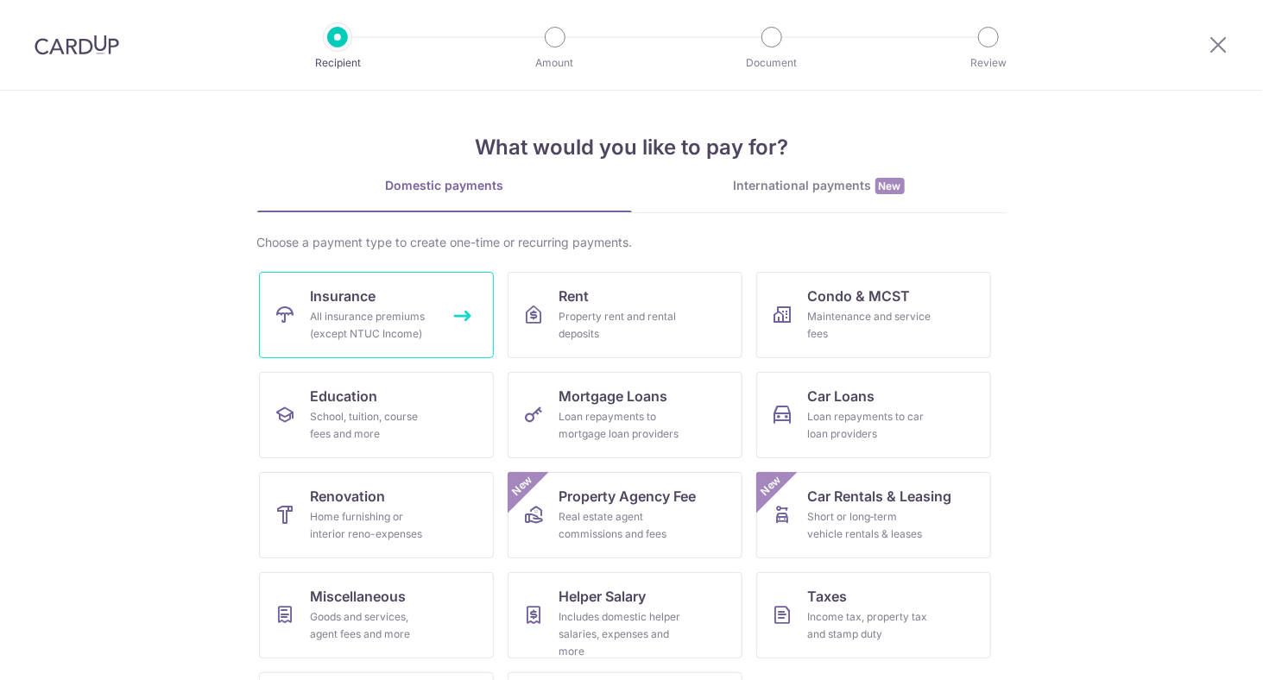
click at [349, 333] on div "All insurance premiums (except NTUC Income)" at bounding box center [373, 325] width 124 height 35
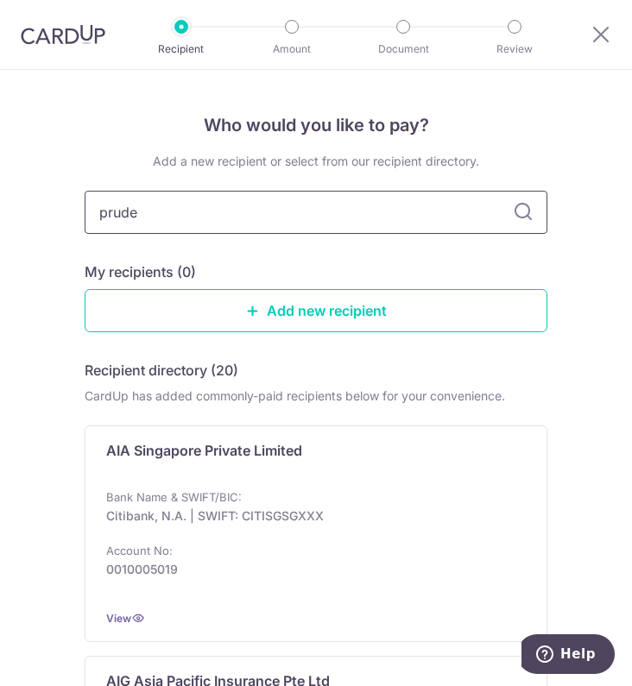
type input "[PERSON_NAME]"
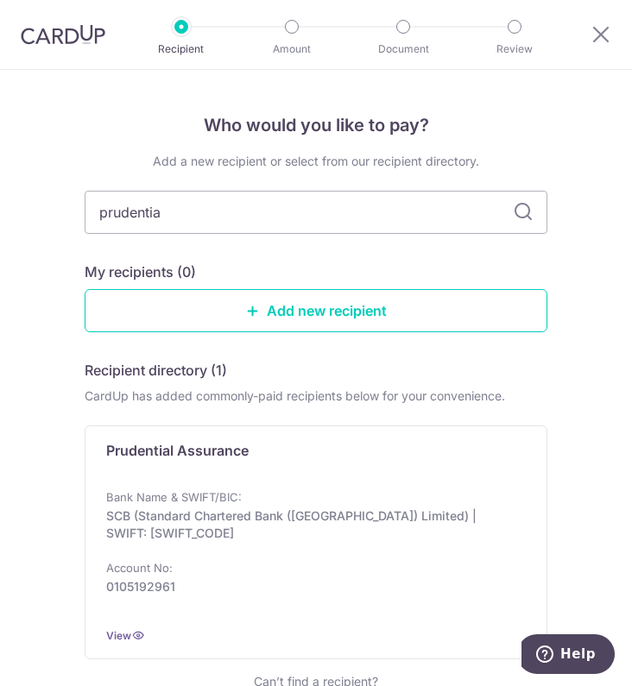
type input "prudential"
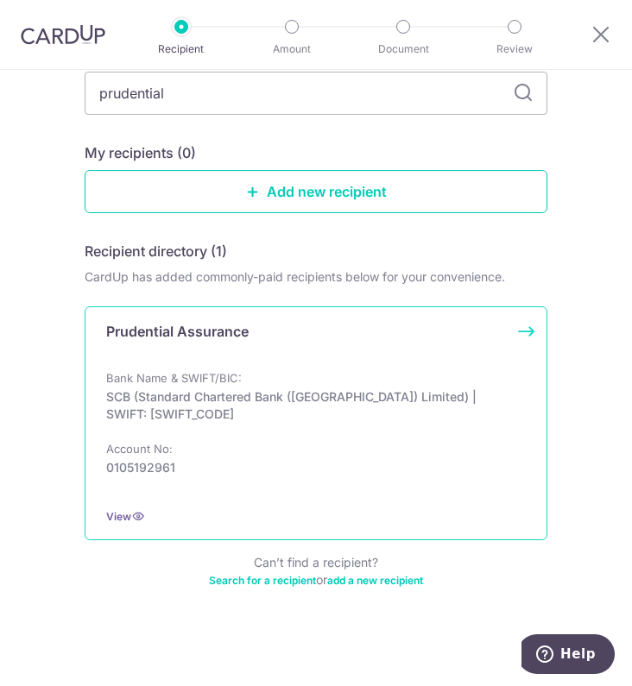
scroll to position [121, 0]
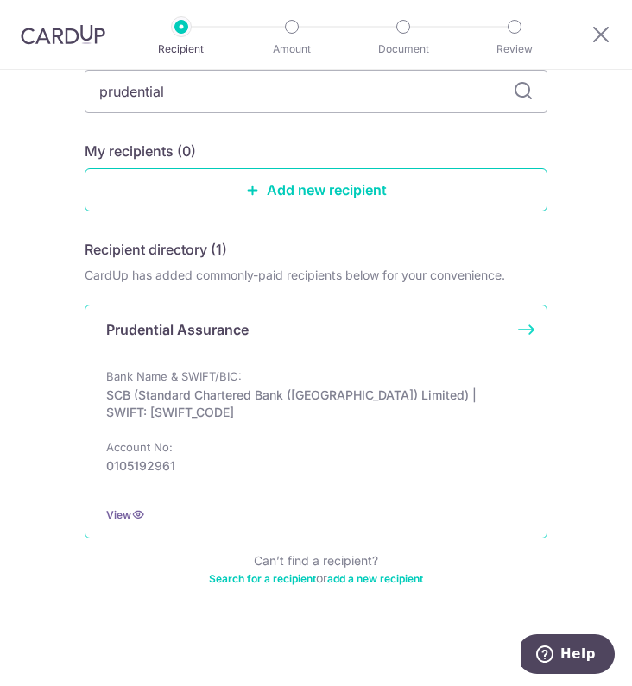
click at [160, 474] on div "Bank Name & SWIFT/BIC: SCB (Standard Chartered Bank (Singapore) Limited) | SWIF…" at bounding box center [316, 430] width 420 height 124
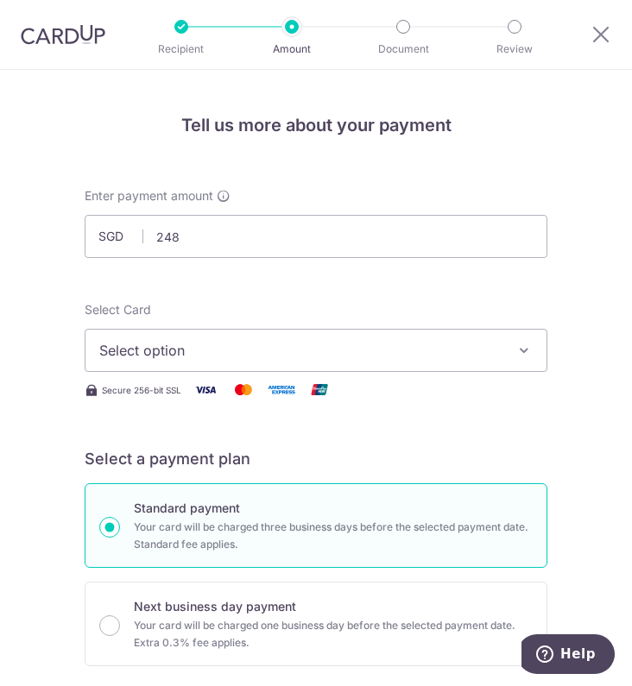
type input "248.00"
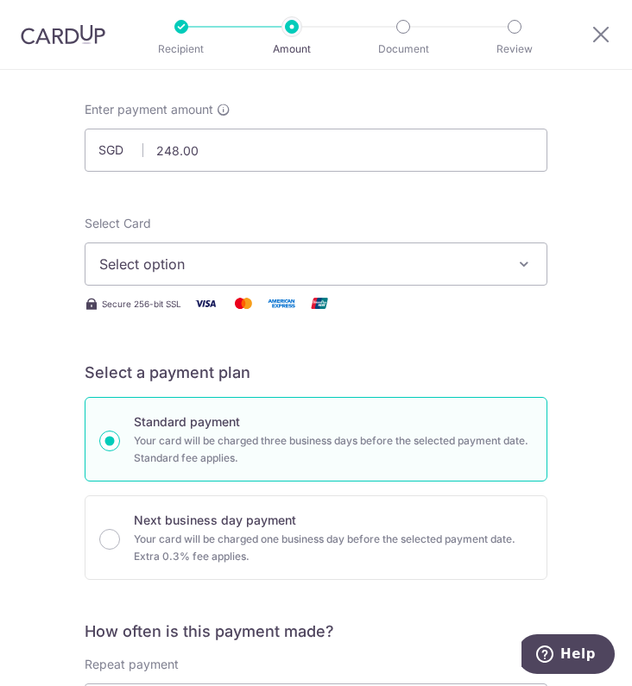
click at [135, 264] on span "Select option" at bounding box center [303, 264] width 409 height 21
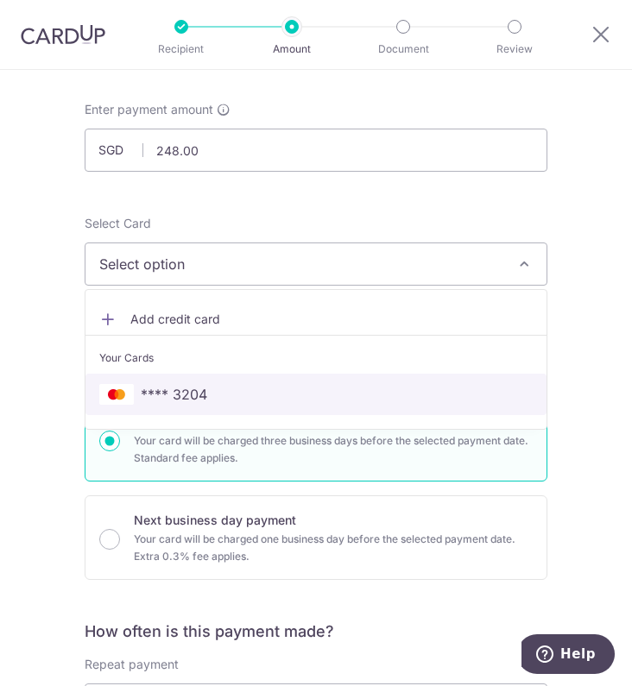
click at [157, 388] on span "**** 3204" at bounding box center [174, 394] width 66 height 21
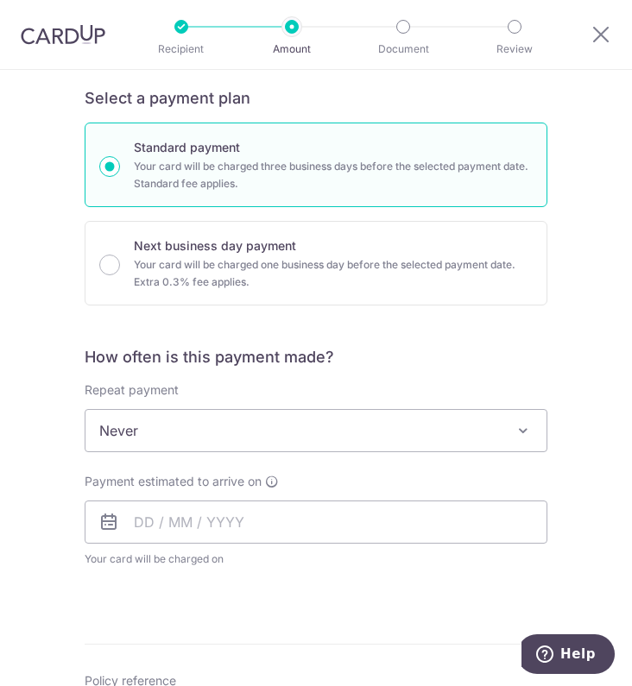
scroll to position [432, 0]
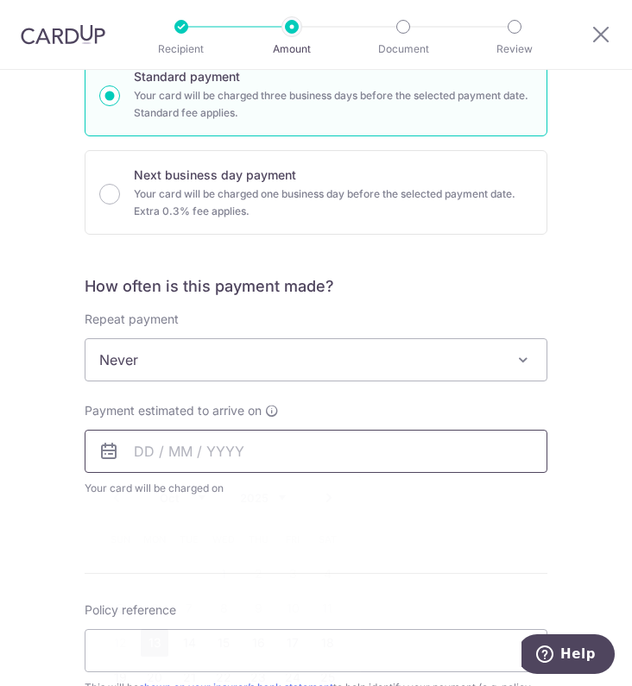
click at [177, 464] on input "text" at bounding box center [316, 451] width 463 height 43
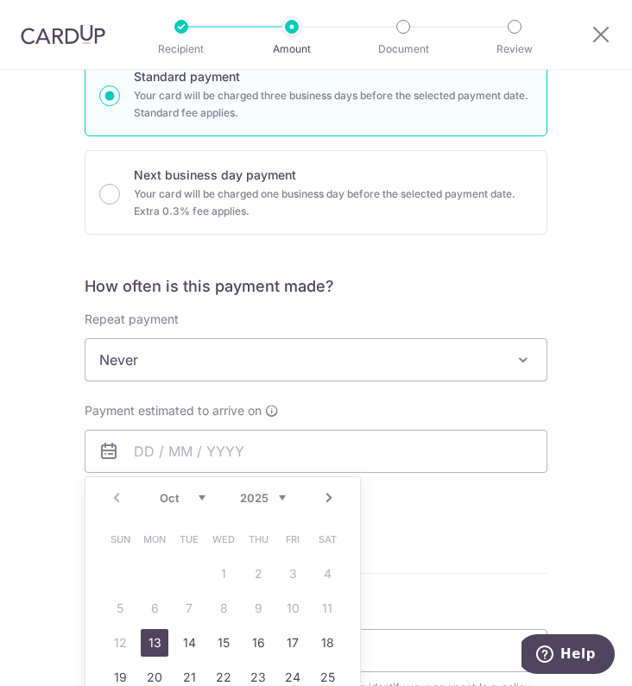
click at [147, 633] on link "13" at bounding box center [155, 643] width 28 height 28
type input "[DATE]"
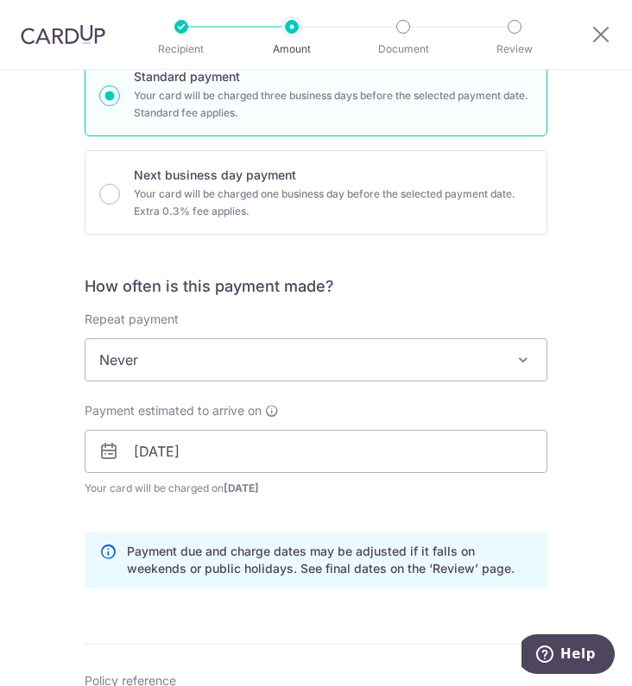
click at [0, 510] on div "Tell us more about your payment Enter payment amount SGD 248.00 248.00 Select C…" at bounding box center [316, 450] width 632 height 1625
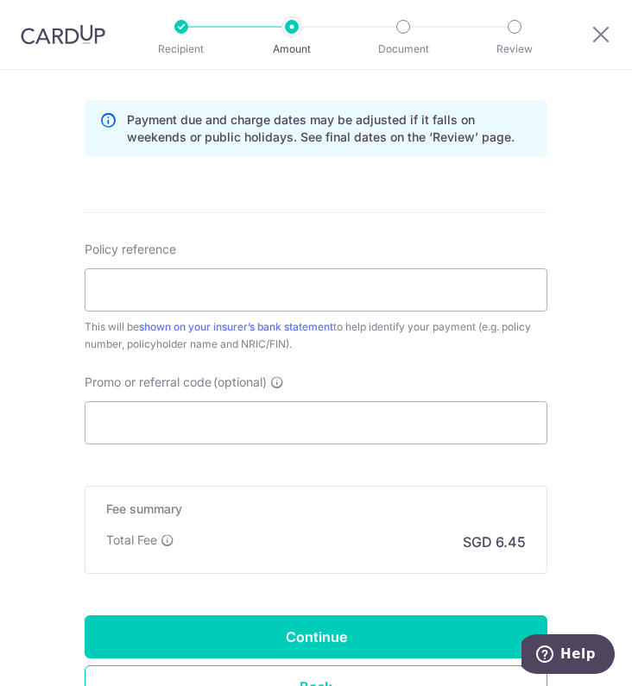
scroll to position [691, 0]
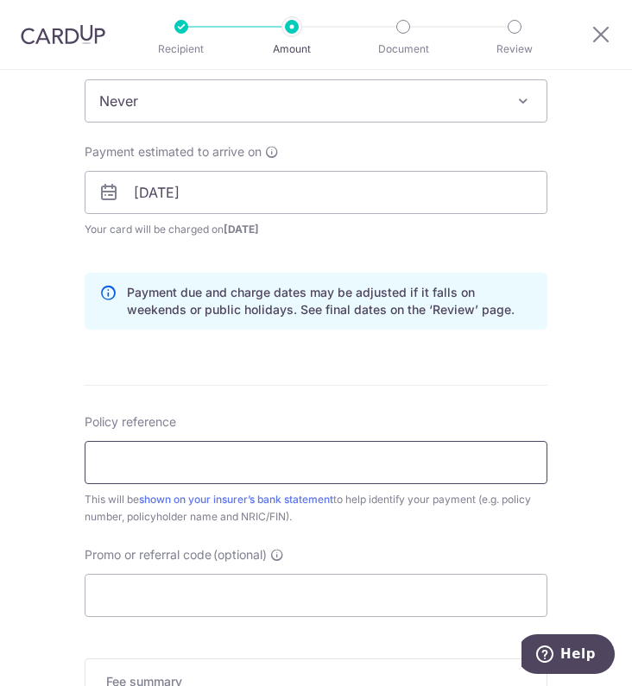
click at [159, 456] on input "Policy reference" at bounding box center [316, 462] width 463 height 43
click at [134, 465] on input "Policy reference" at bounding box center [316, 462] width 463 height 43
paste input "A1745499"
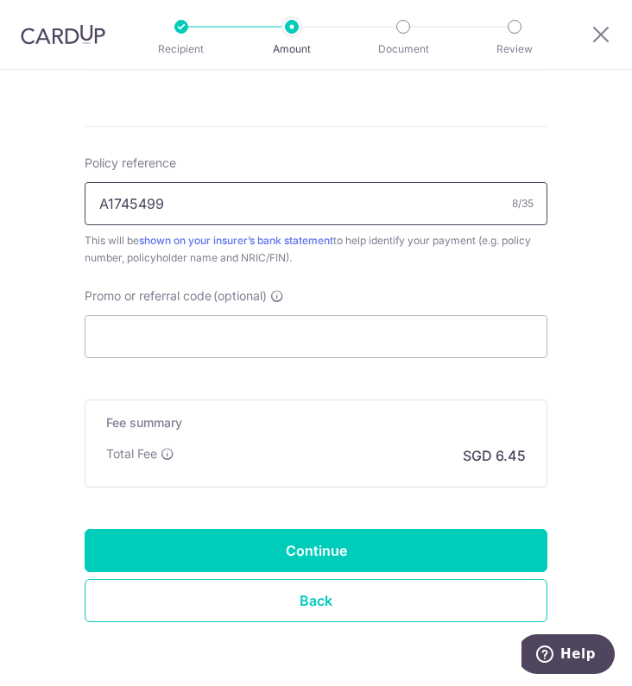
scroll to position [1002, 0]
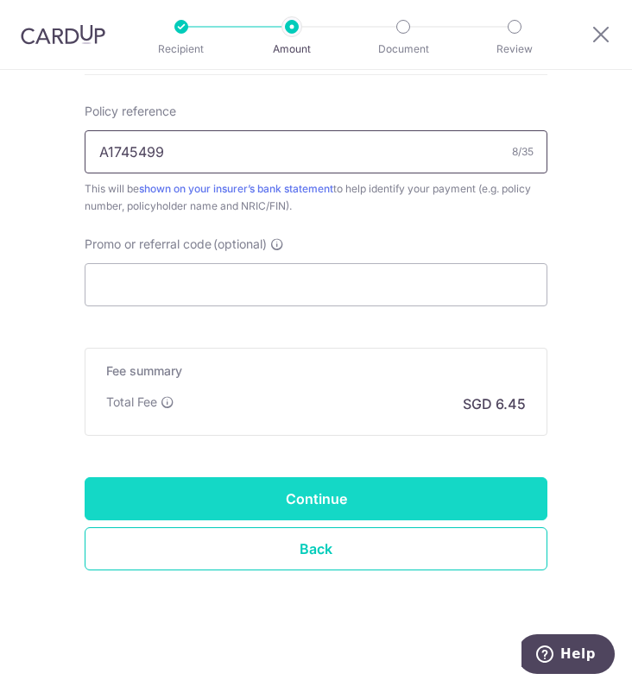
type input "A1745499"
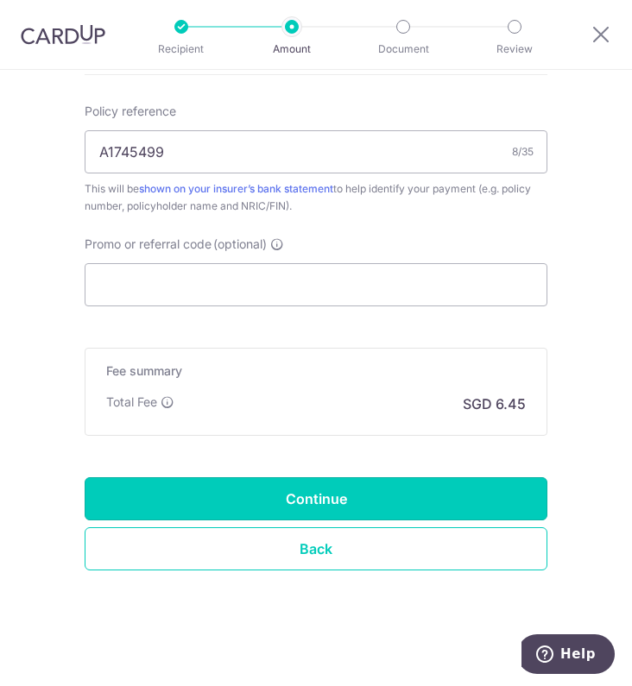
click at [328, 491] on input "Continue" at bounding box center [316, 499] width 463 height 43
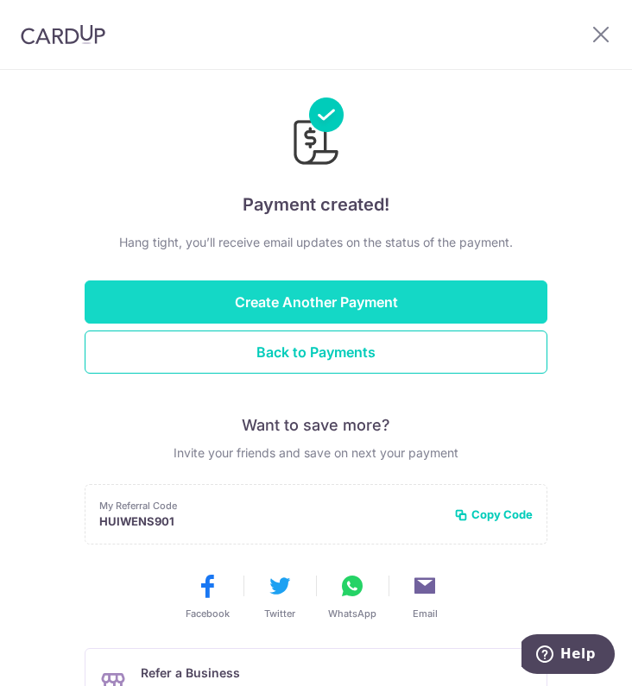
click at [340, 288] on button "Create Another Payment" at bounding box center [316, 302] width 463 height 43
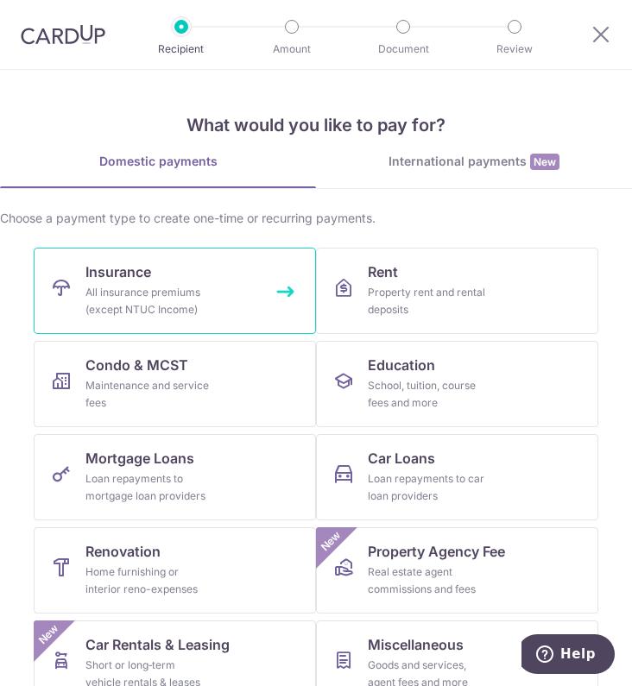
click at [152, 276] on link "Insurance All insurance premiums (except NTUC Income)" at bounding box center [175, 291] width 282 height 86
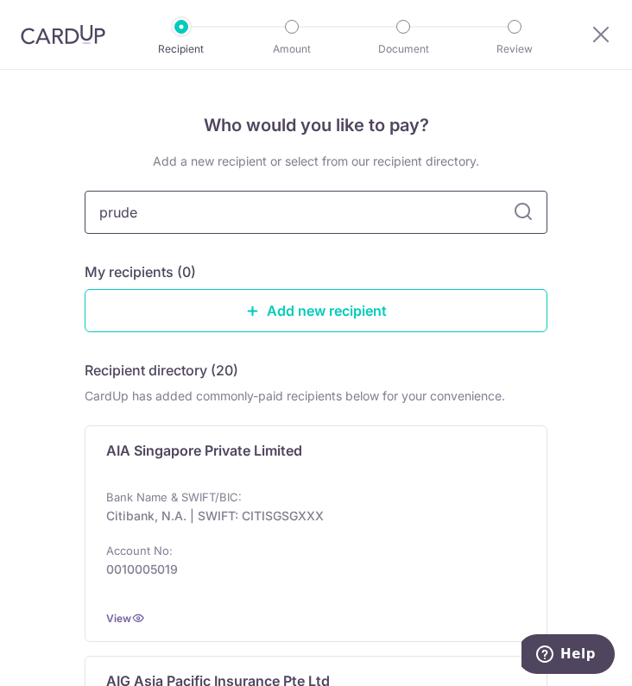
type input "pruden"
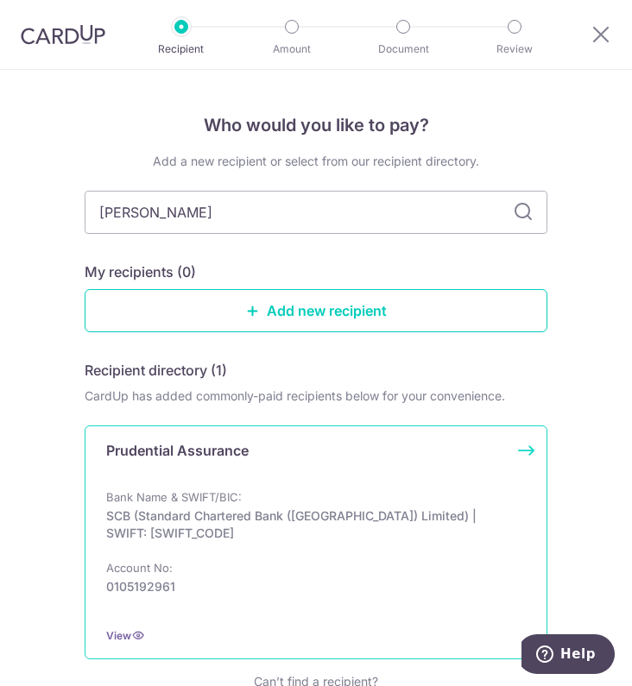
click at [237, 497] on div "Bank Name & SWIFT/BIC: SCB (Standard Chartered Bank (Singapore) Limited) | SWIF…" at bounding box center [316, 551] width 420 height 124
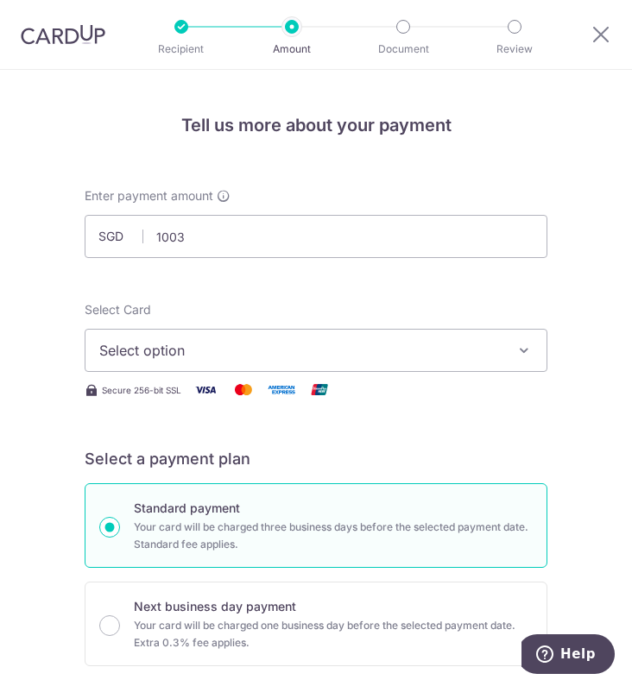
type input "1,003.00"
click at [345, 301] on div "Select Card Select option Add credit card Your Cards **** 3204" at bounding box center [316, 336] width 463 height 71
click at [333, 353] on span "Select option" at bounding box center [303, 350] width 409 height 21
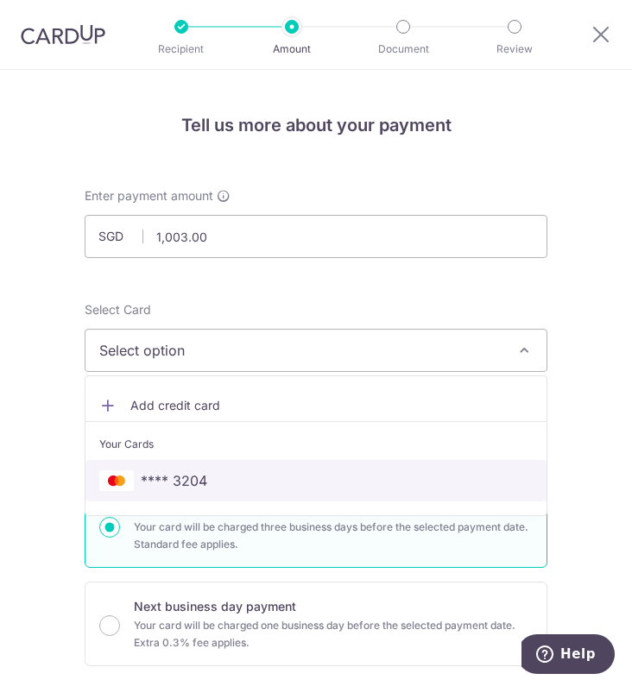
drag, startPoint x: 262, startPoint y: 483, endPoint x: 285, endPoint y: 436, distance: 52.1
click at [261, 483] on span "**** 3204" at bounding box center [315, 481] width 433 height 21
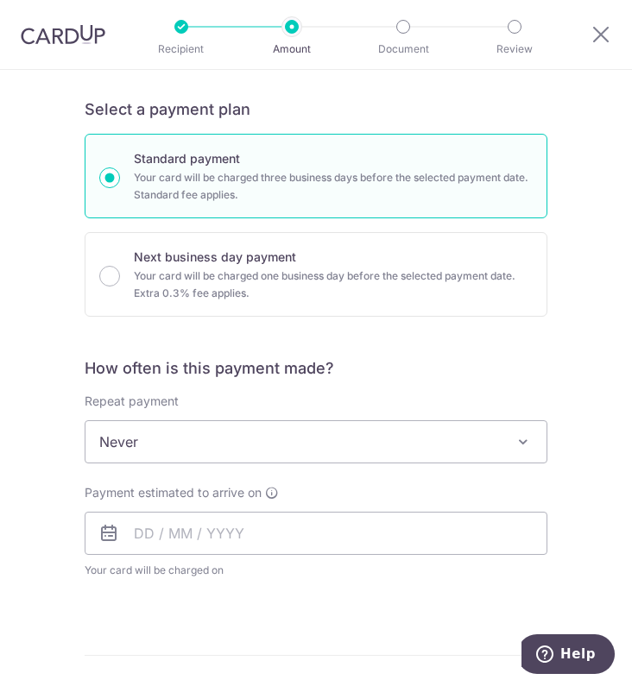
scroll to position [432, 0]
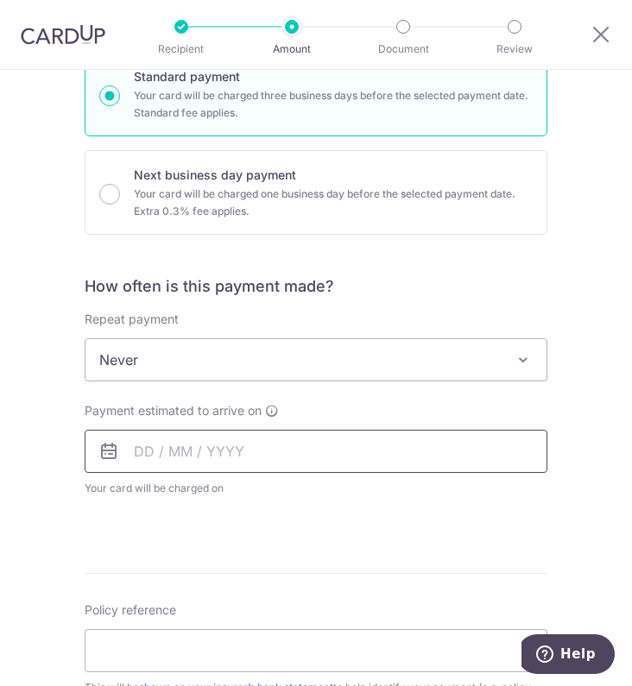
click at [278, 441] on input "text" at bounding box center [316, 451] width 463 height 43
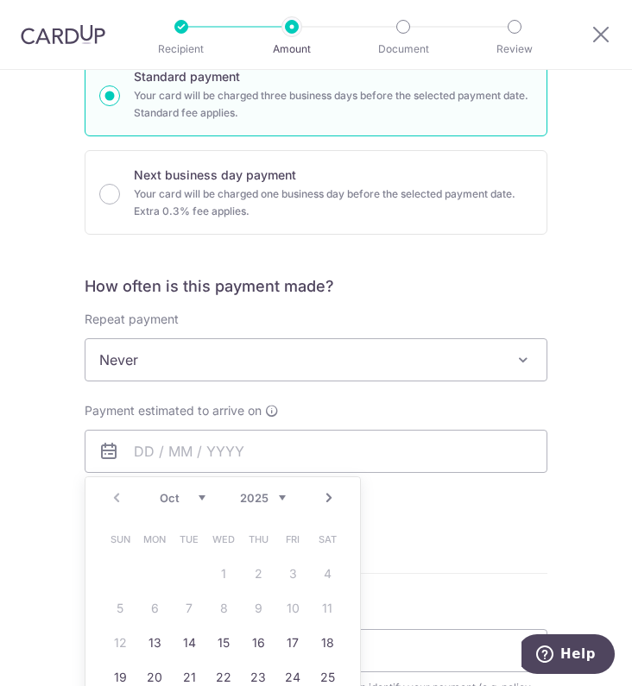
click at [154, 626] on td "13" at bounding box center [154, 643] width 35 height 35
type input "[DATE]"
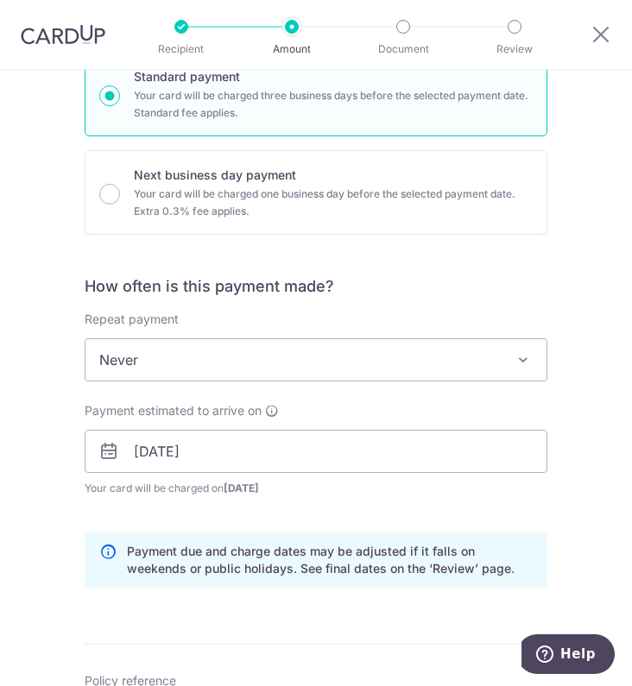
click at [0, 542] on div "Tell us more about your payment Enter payment amount SGD 1,003.00 1003.00 Selec…" at bounding box center [316, 450] width 632 height 1625
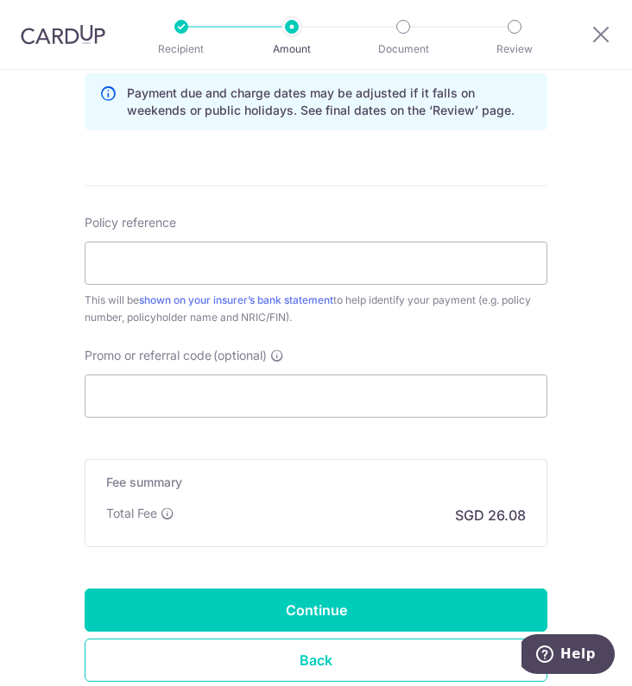
scroll to position [950, 0]
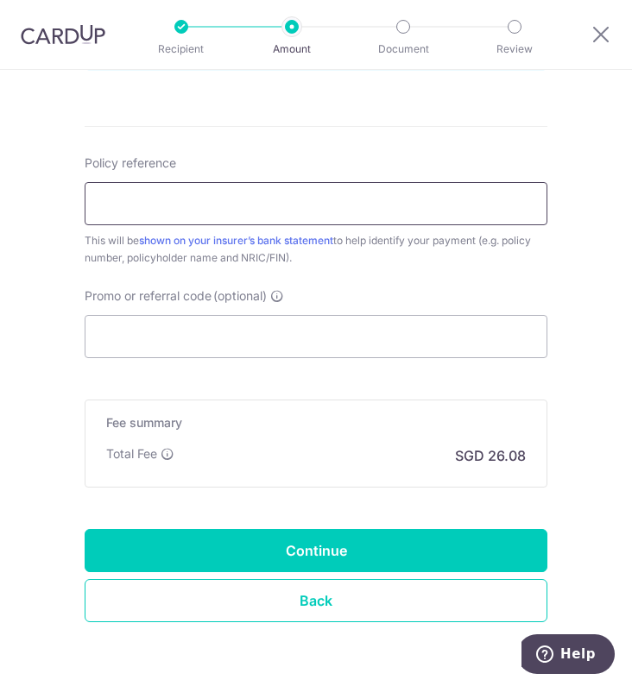
click at [307, 204] on input "Policy reference" at bounding box center [316, 203] width 463 height 43
paste input "A2754674"
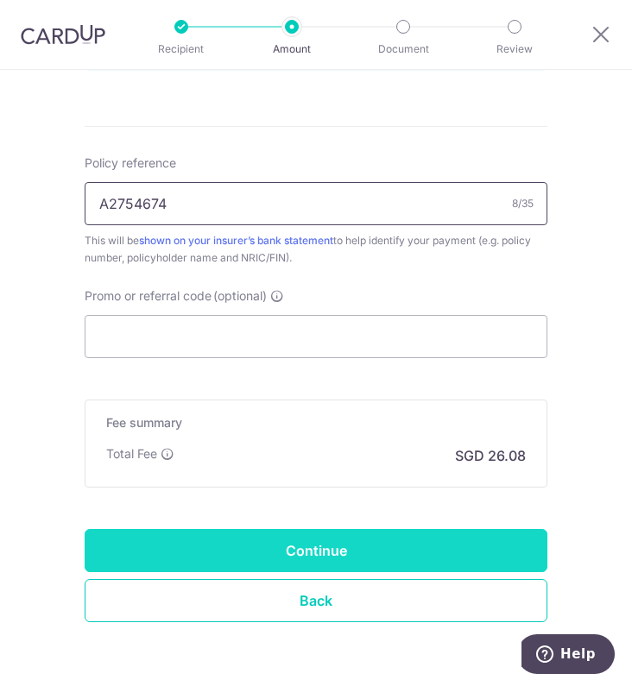
type input "A2754674"
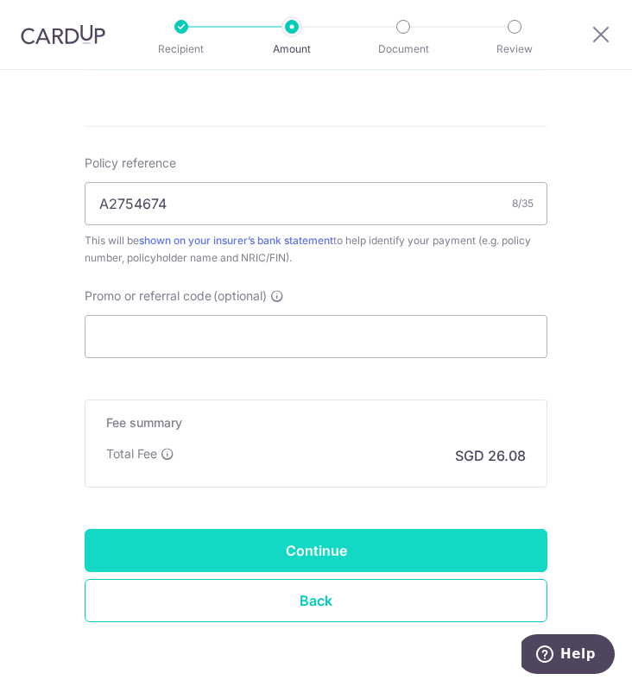
click at [344, 555] on input "Continue" at bounding box center [316, 550] width 463 height 43
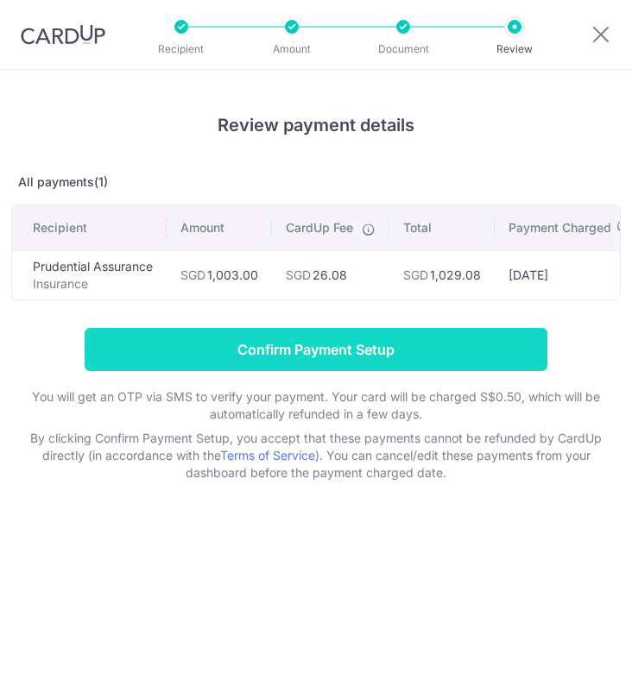
click at [445, 361] on input "Confirm Payment Setup" at bounding box center [316, 349] width 463 height 43
